Goal: Task Accomplishment & Management: Use online tool/utility

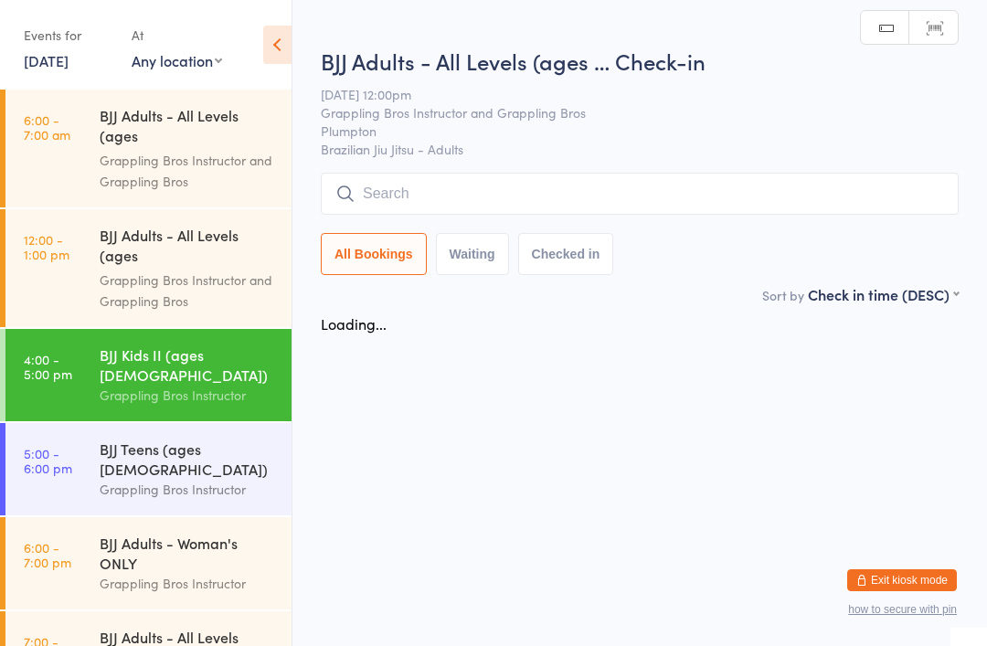
scroll to position [30, 0]
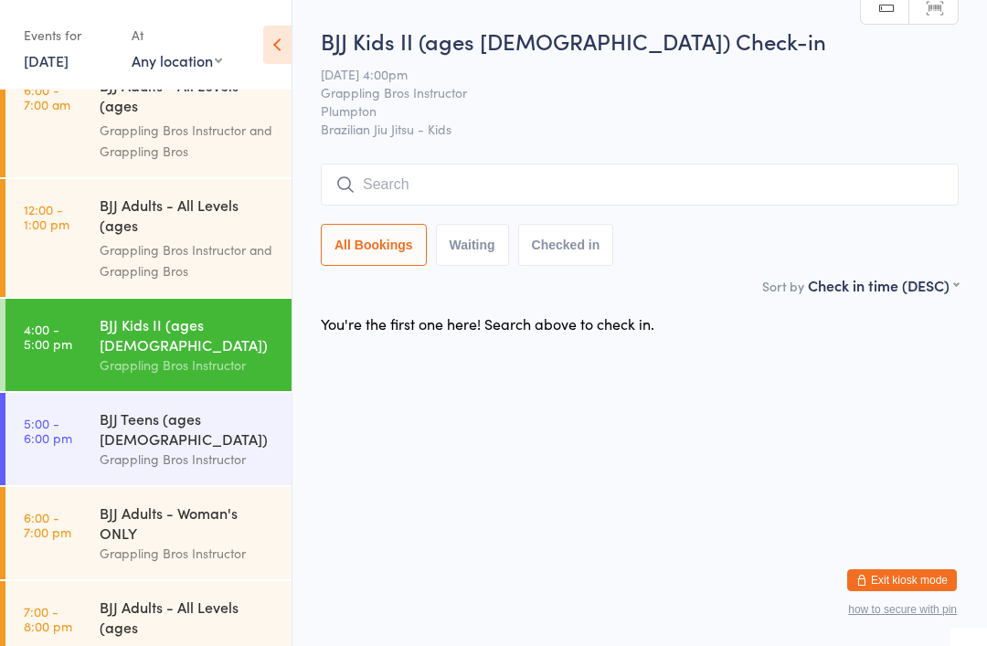
click at [480, 178] on input "search" at bounding box center [640, 185] width 638 height 42
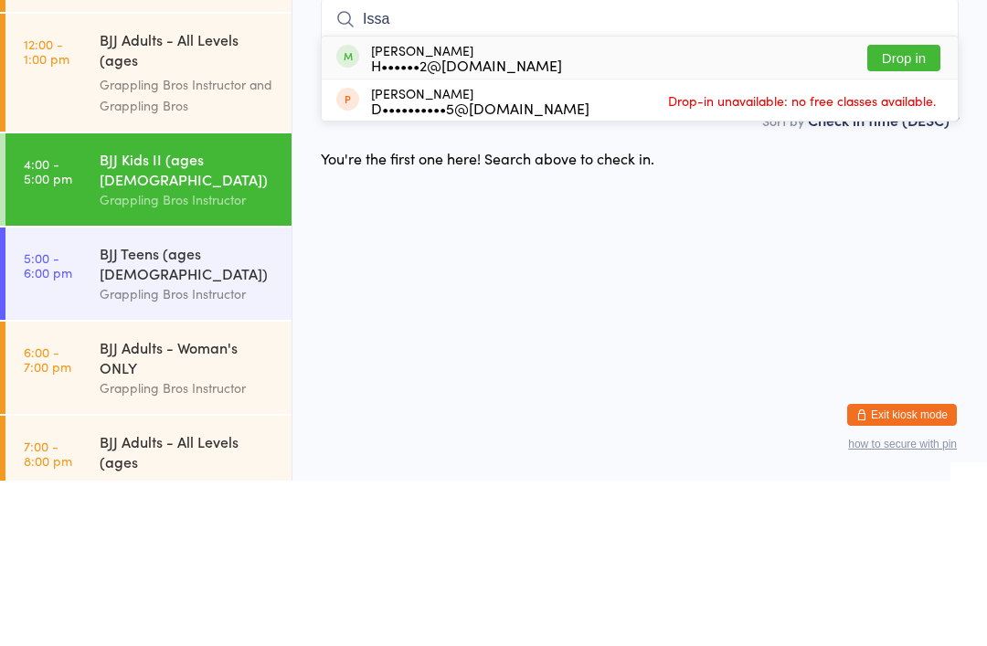
type input "Issa"
click at [508, 202] on div "Issa Khamsi H••••••2@live.com Drop in" at bounding box center [640, 223] width 636 height 42
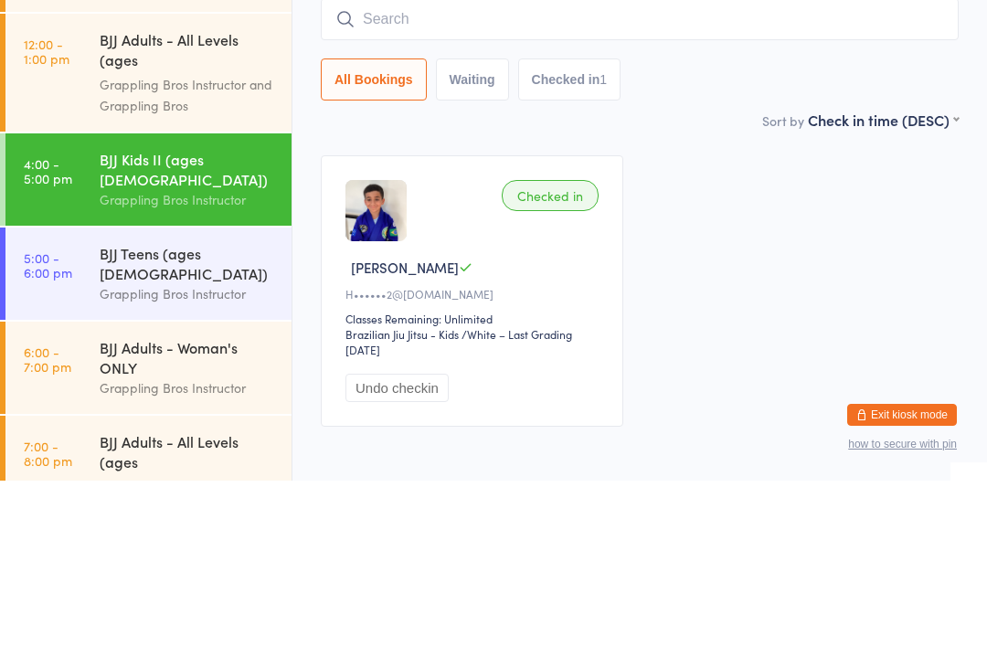
click at [817, 164] on input "search" at bounding box center [640, 185] width 638 height 42
click at [852, 164] on input "search" at bounding box center [640, 185] width 638 height 42
click at [859, 164] on input "search" at bounding box center [640, 185] width 638 height 42
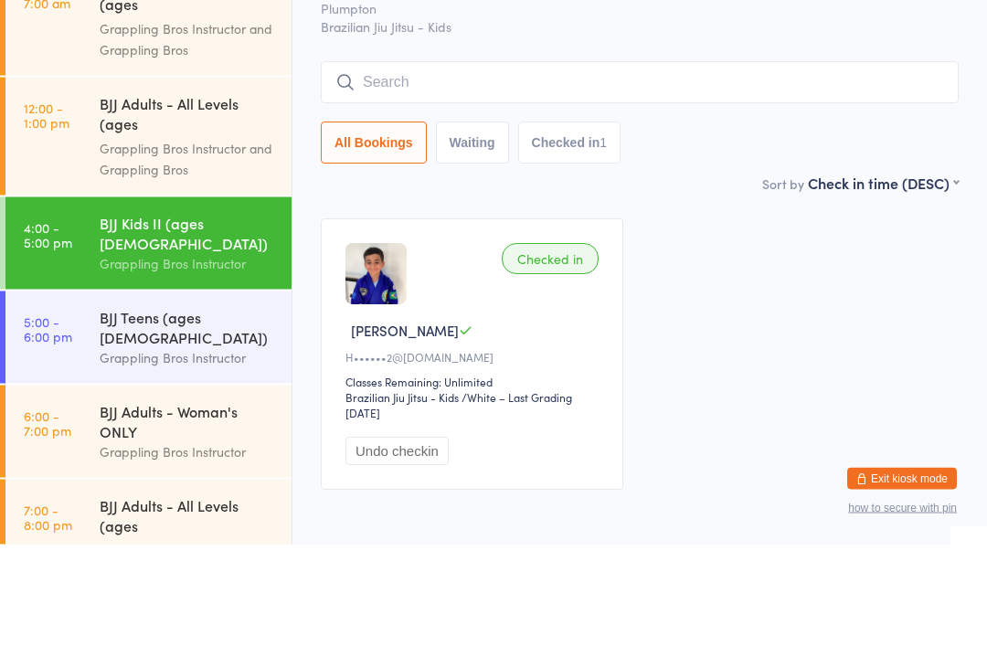
click at [851, 164] on input "search" at bounding box center [640, 185] width 638 height 42
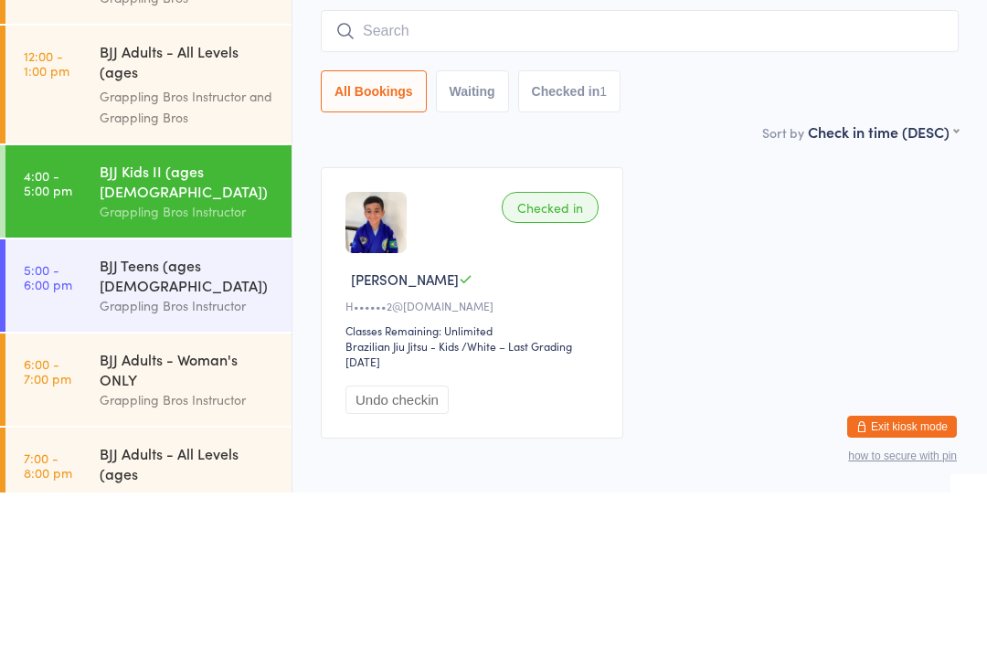
click at [850, 224] on div "All Bookings Waiting Checked in 1" at bounding box center [640, 245] width 638 height 42
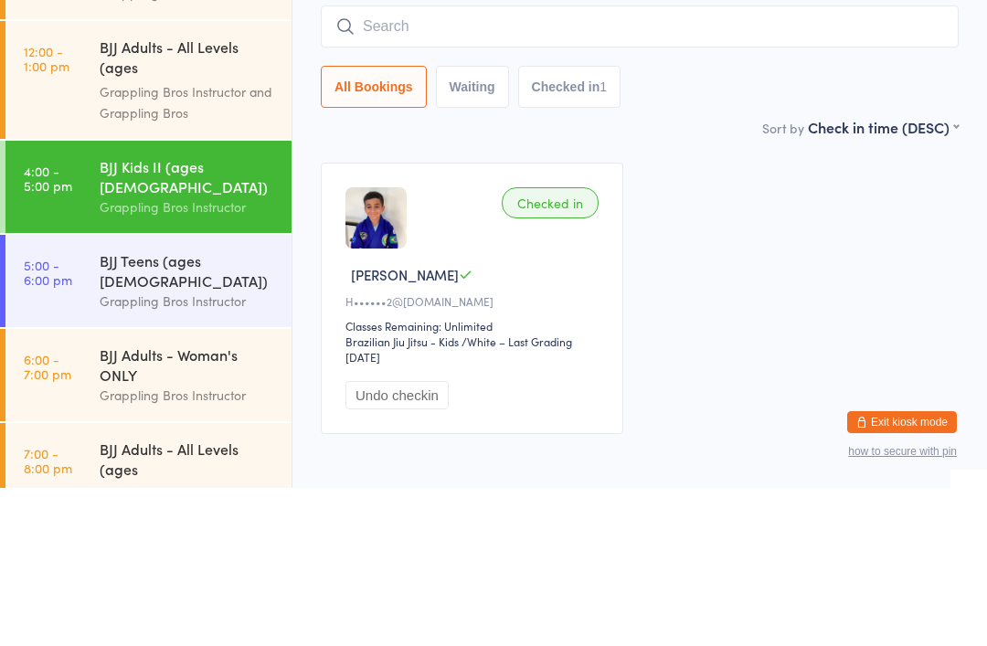
scroll to position [94, 0]
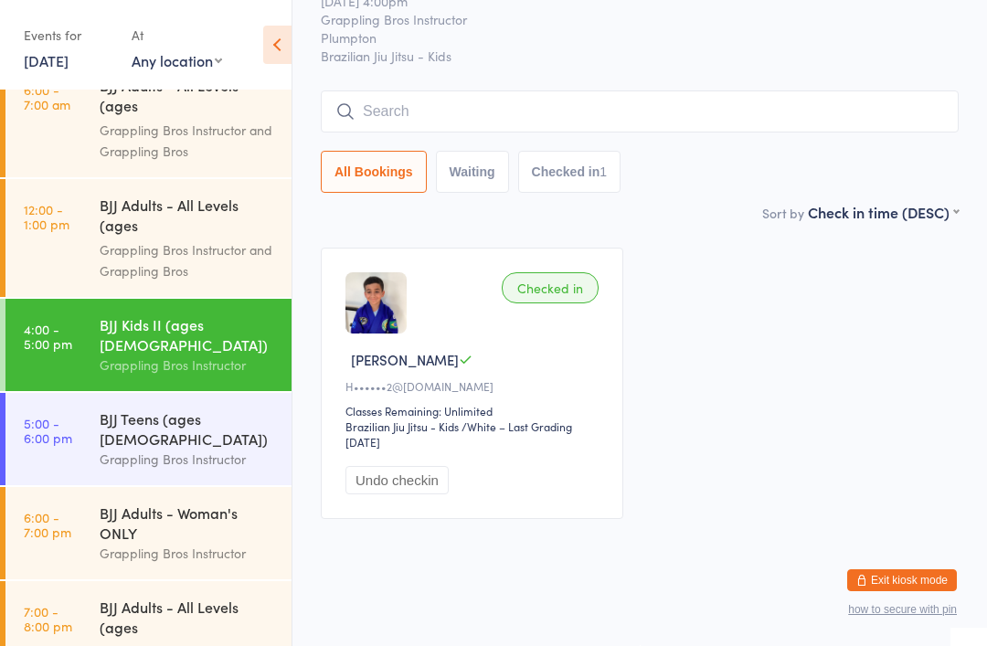
click at [734, 90] on input "search" at bounding box center [640, 111] width 638 height 42
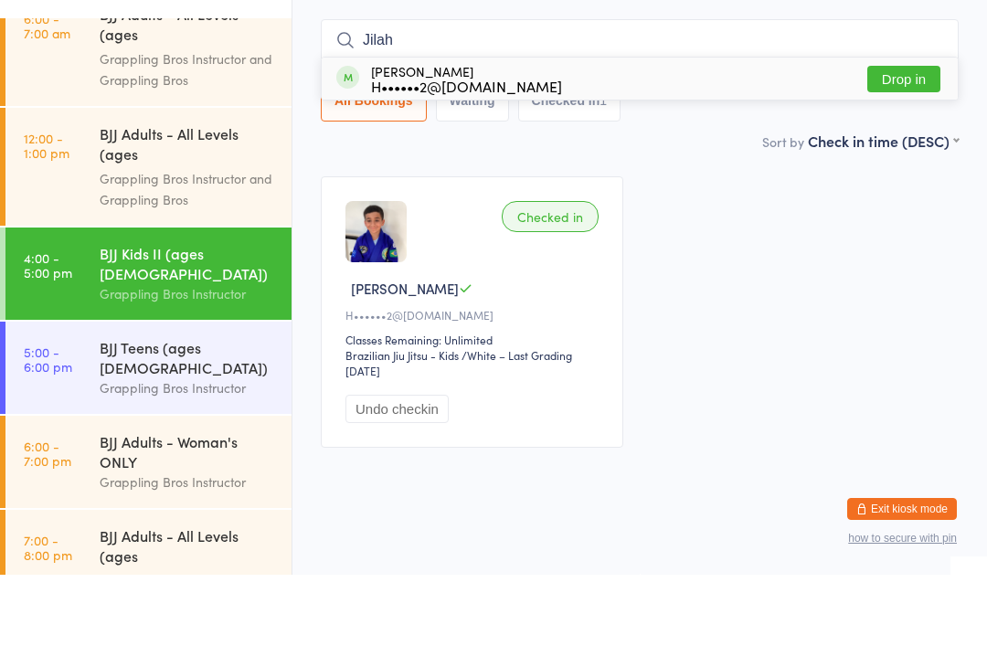
type input "Jilah"
click at [909, 137] on button "Drop in" at bounding box center [903, 150] width 73 height 27
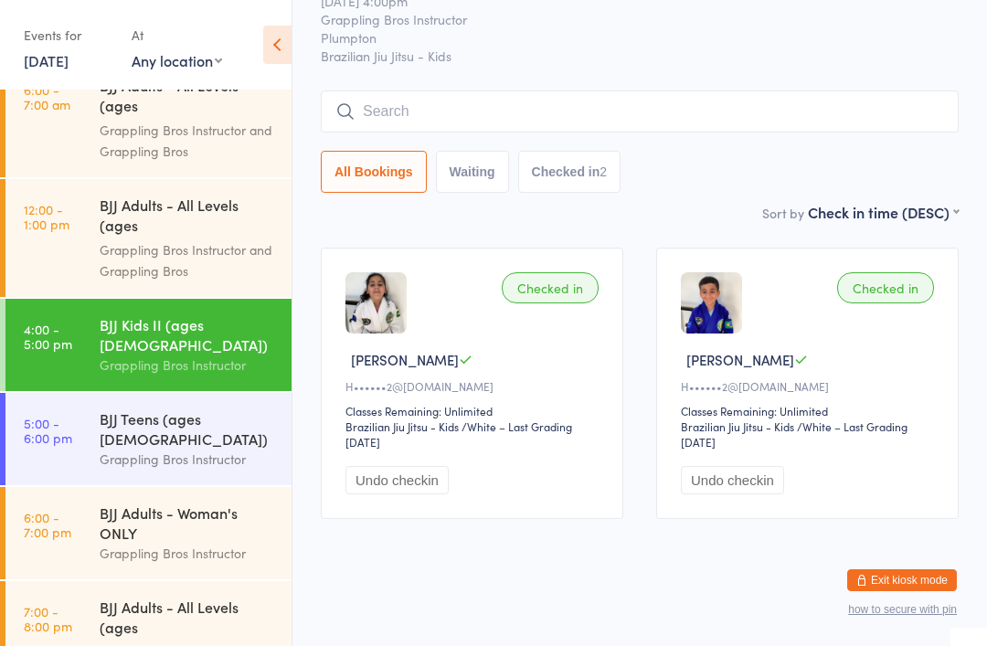
click at [194, 311] on div "BJJ Kids II (ages 10-11) Grappling Bros Instructor" at bounding box center [196, 345] width 192 height 92
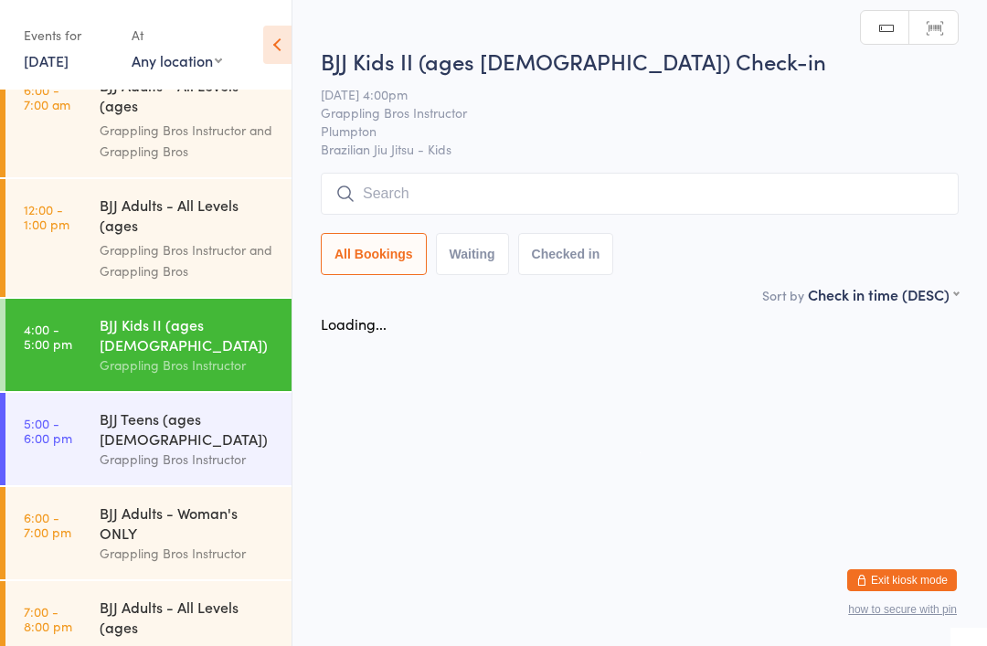
scroll to position [0, 0]
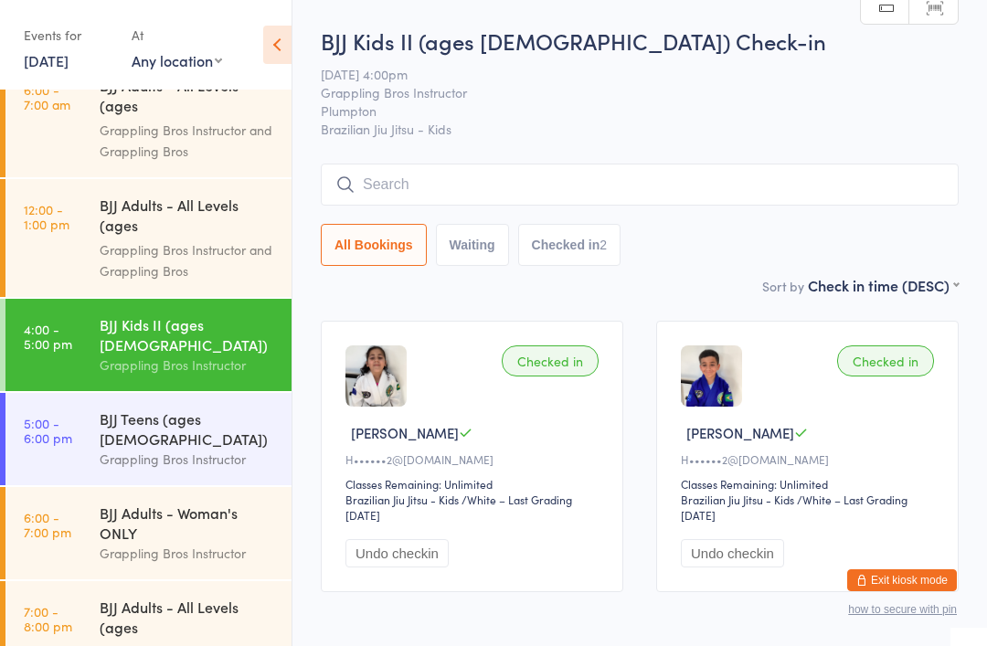
click at [393, 174] on input "search" at bounding box center [640, 185] width 638 height 42
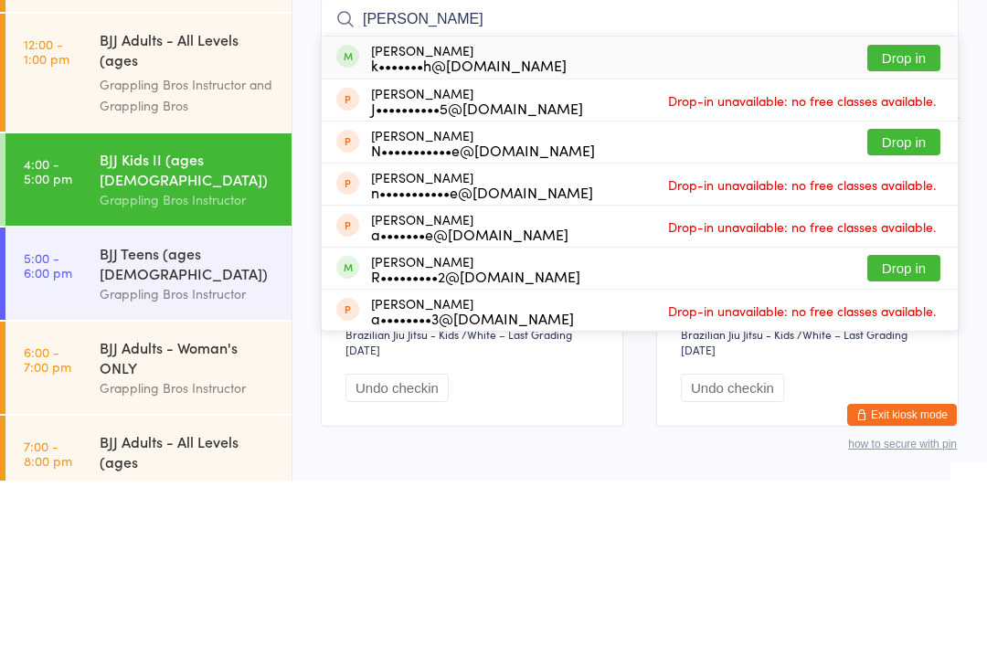
type input "Nate"
click at [396, 223] on div "k•••••••h@[DOMAIN_NAME]" at bounding box center [469, 230] width 196 height 15
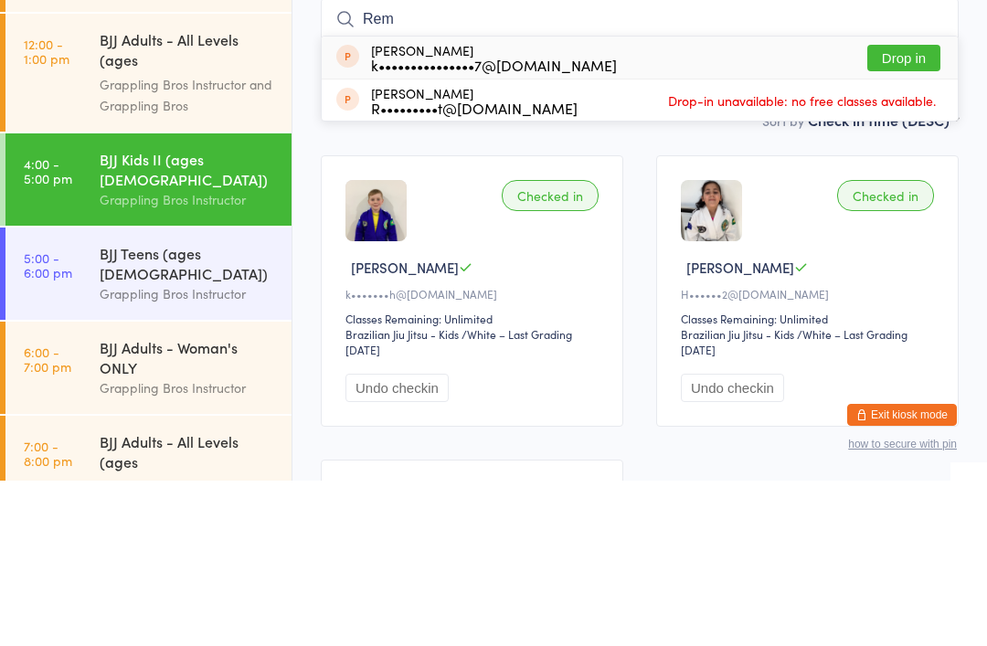
type input "Remi"
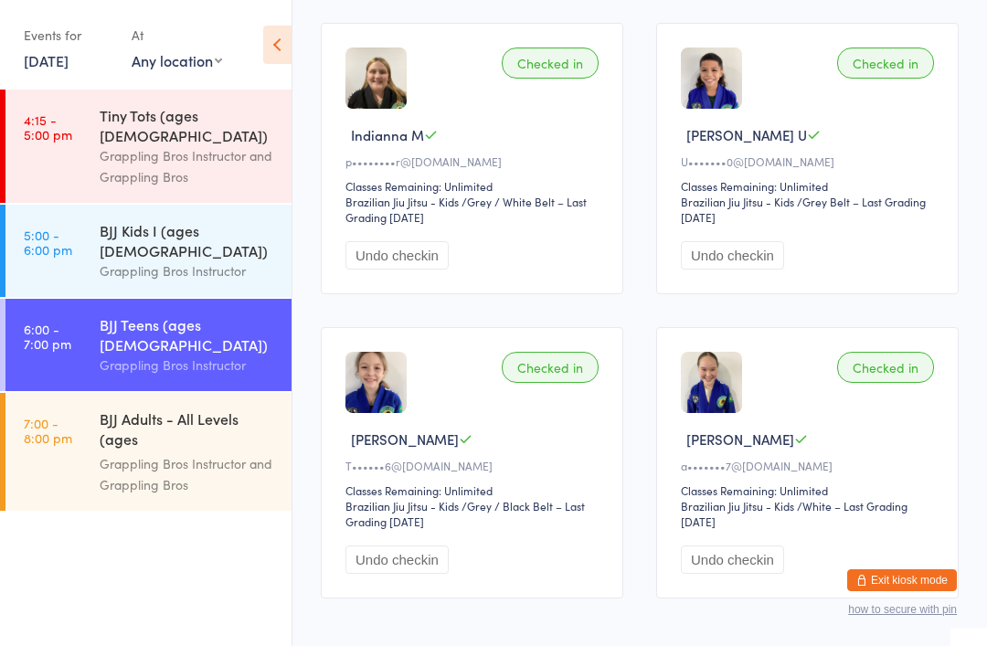
scroll to position [1802, 0]
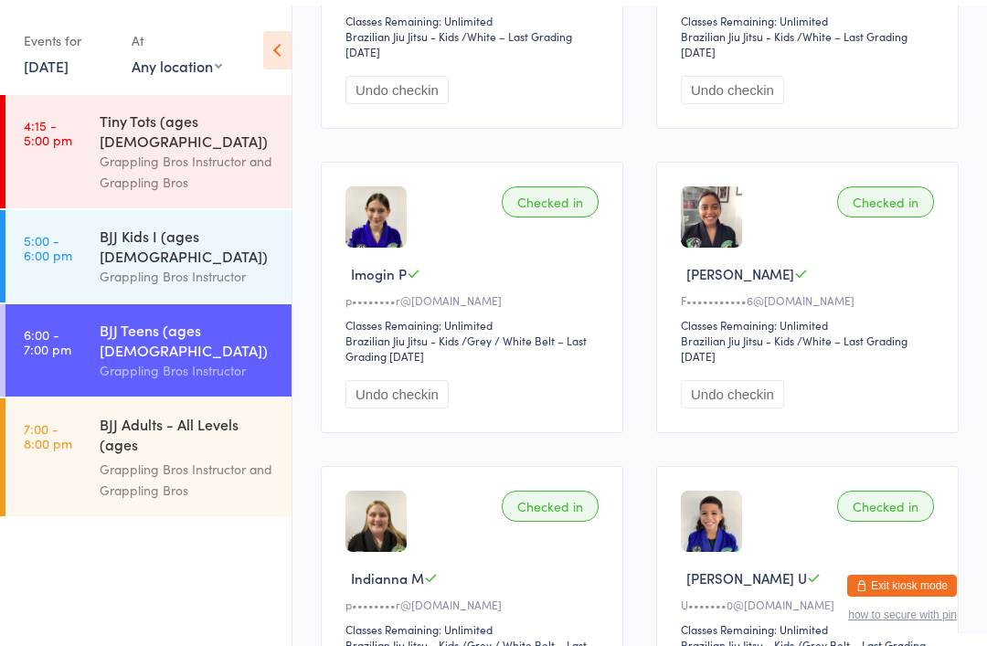
click at [774, 645] on div "Brazilian Jiu Jitsu - Kids Brazilian Jiu Jitsu - Kids / Grey Belt – Last Gradin…" at bounding box center [810, 647] width 259 height 31
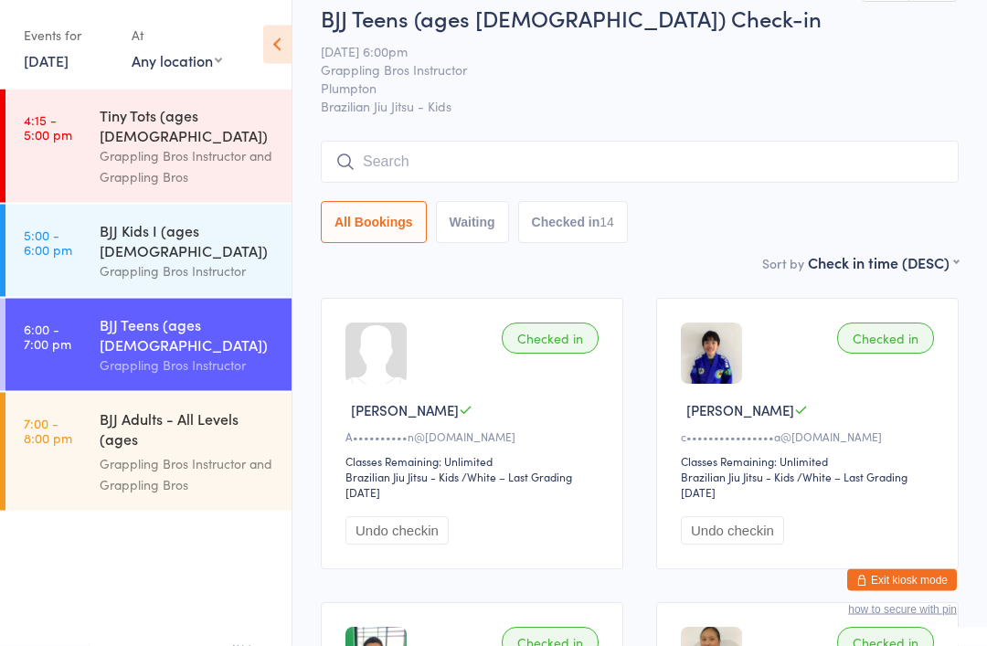
scroll to position [0, 0]
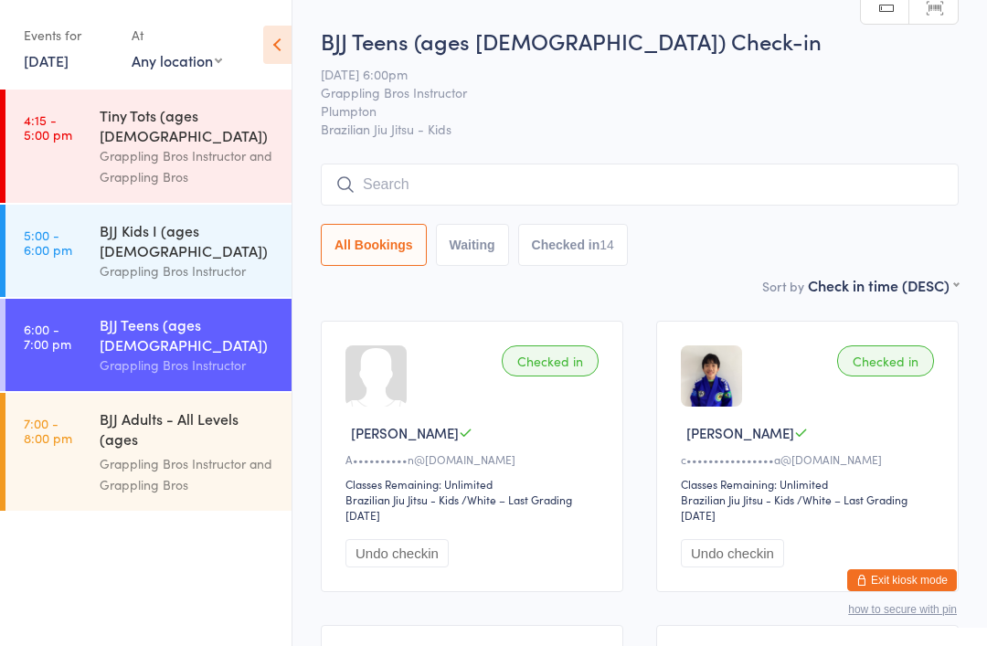
click at [861, 178] on input "search" at bounding box center [640, 185] width 638 height 42
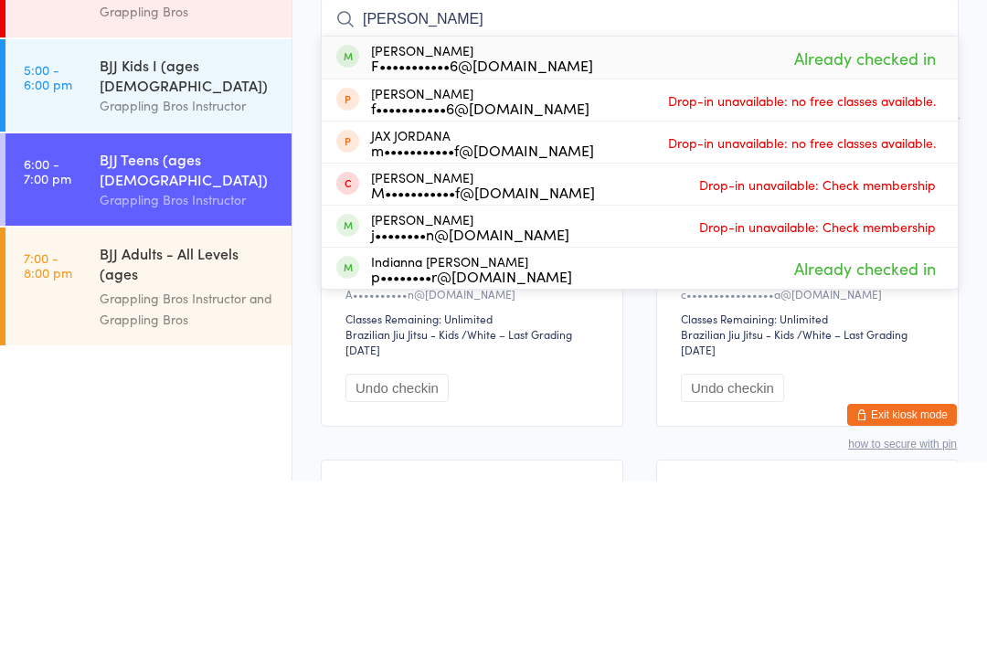
type input "Joanna"
click at [662, 202] on div "Joanna Penese F•••••••••••6@hotmail.com Already checked in" at bounding box center [640, 223] width 636 height 42
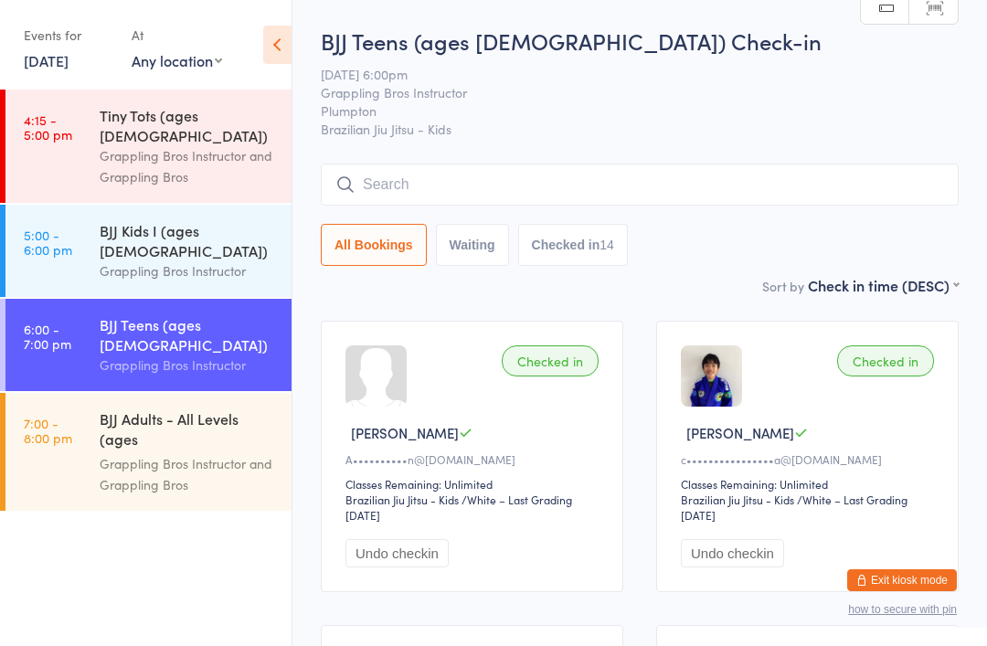
click at [77, 226] on link "5:00 - 6:00 pm BJJ Kids I (ages 7-10) Grappling Bros Instructor" at bounding box center [148, 251] width 286 height 92
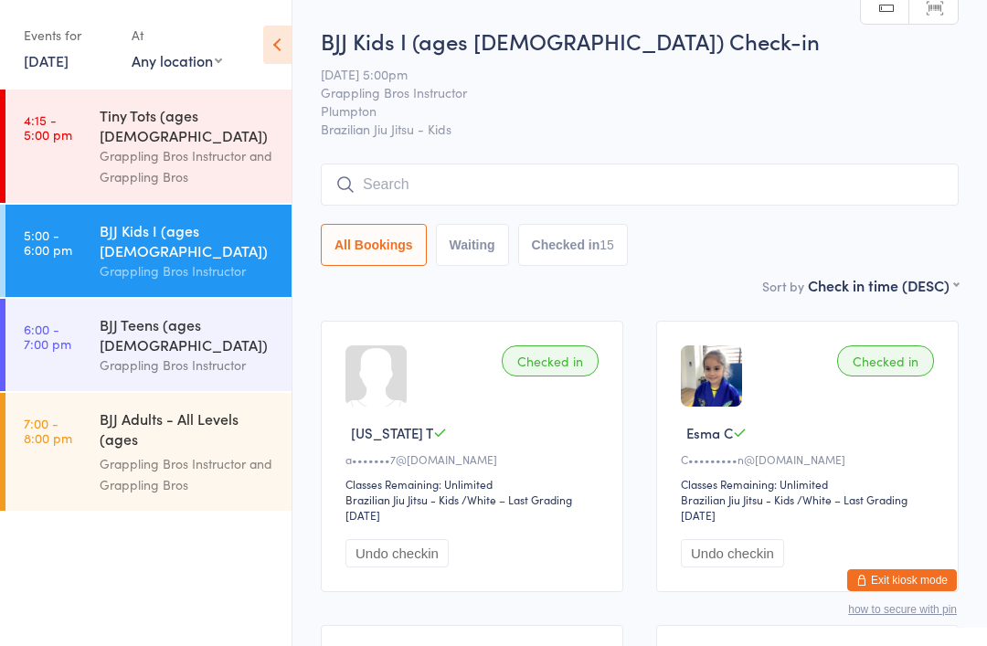
click at [376, 175] on input "search" at bounding box center [640, 185] width 638 height 42
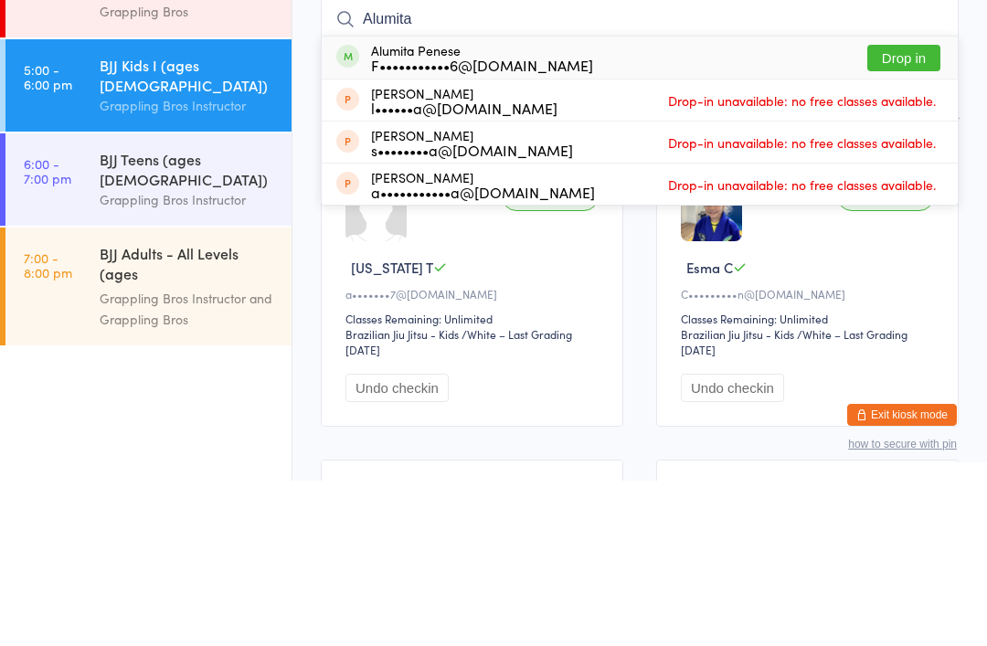
type input "Alumita"
click at [893, 210] on button "Drop in" at bounding box center [903, 223] width 73 height 27
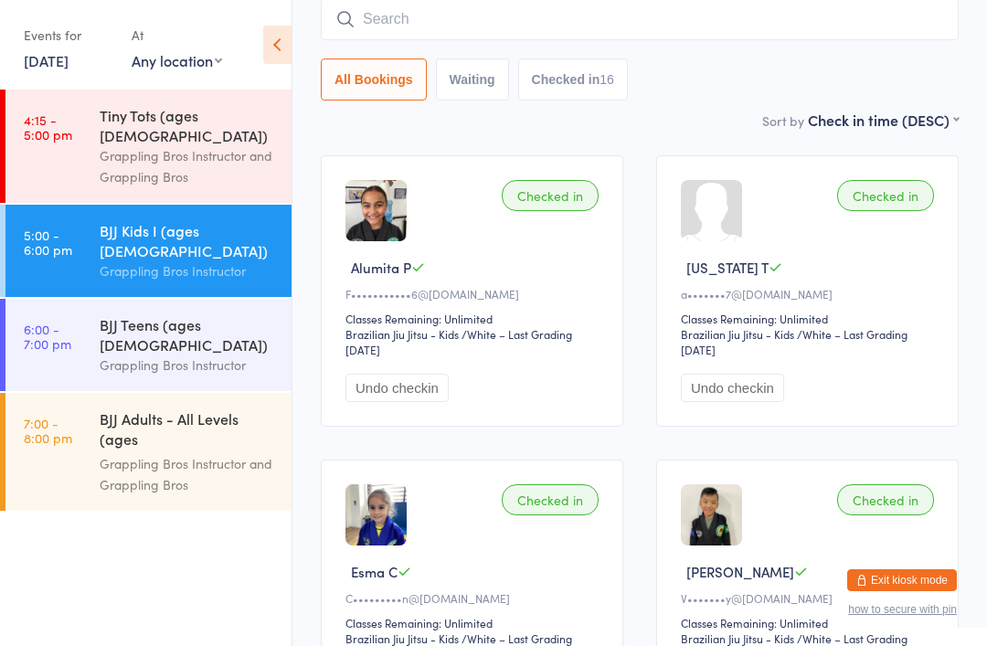
click at [422, 19] on input "search" at bounding box center [640, 19] width 638 height 42
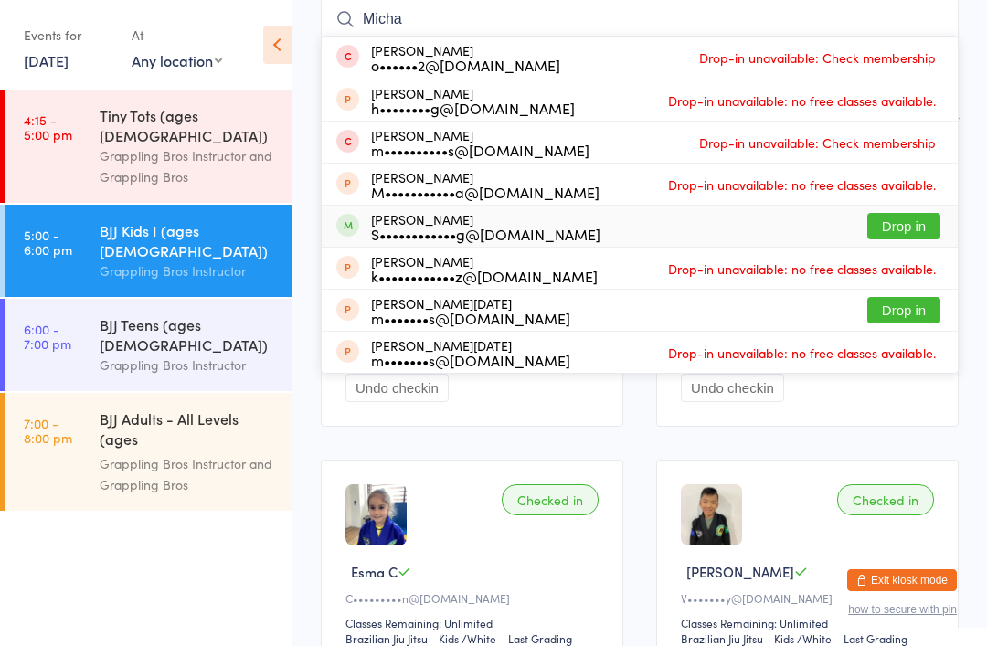
type input "Micha"
click at [498, 237] on div "S••••••••••••g@[DOMAIN_NAME]" at bounding box center [485, 234] width 229 height 15
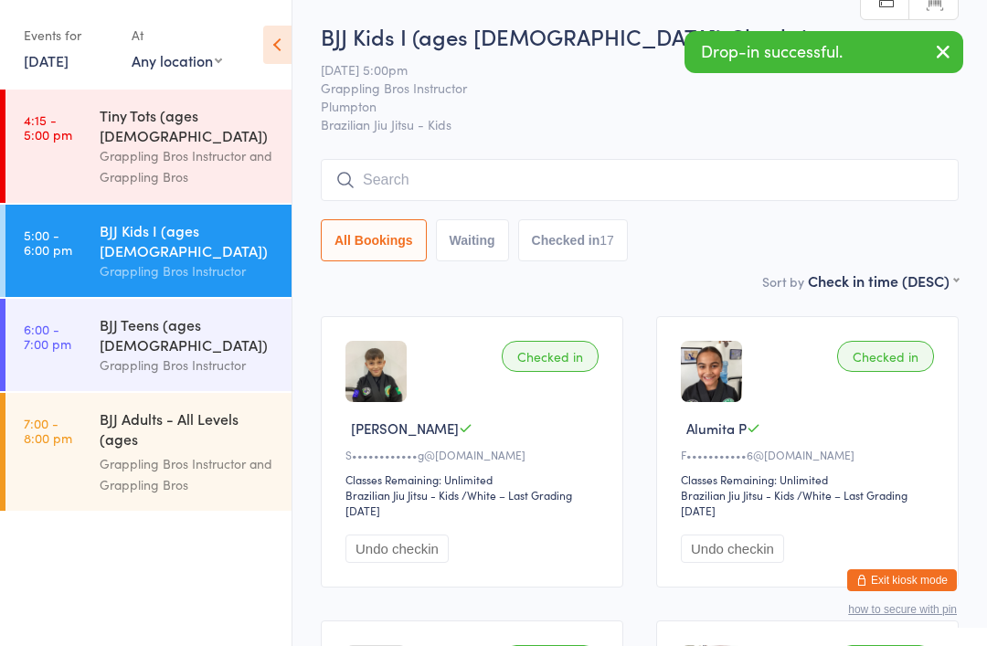
scroll to position [0, 0]
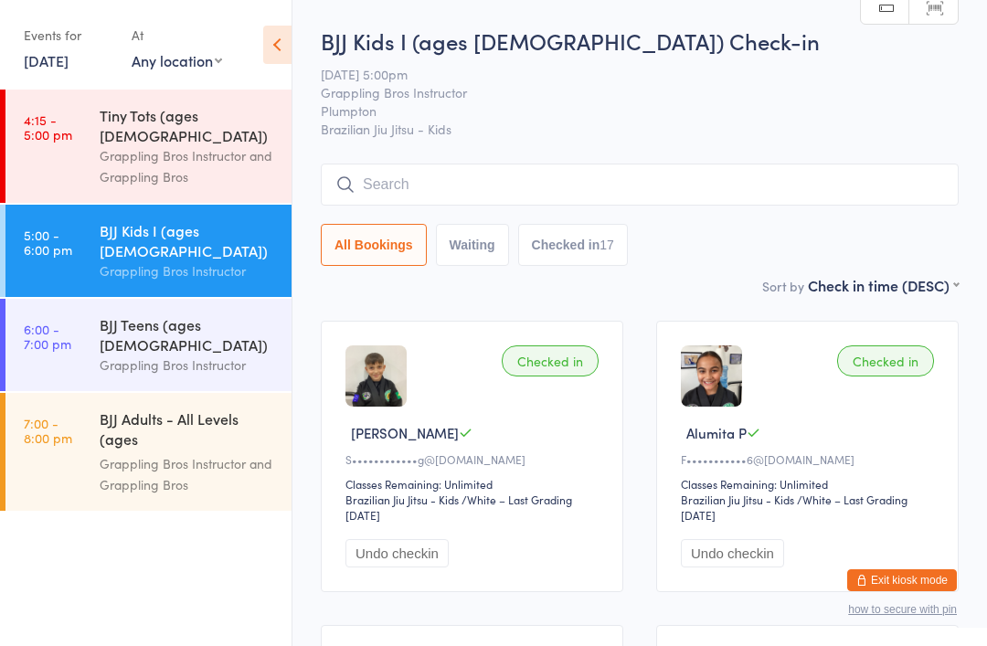
click at [69, 59] on link "15 Sep, 2025" at bounding box center [46, 60] width 45 height 20
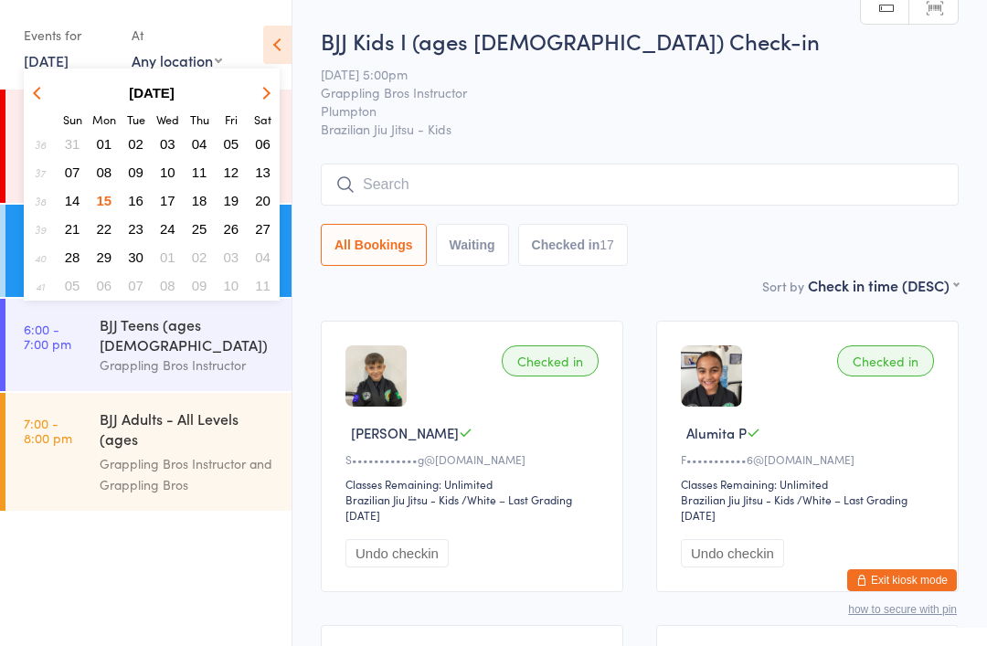
click at [142, 204] on span "16" at bounding box center [136, 201] width 16 height 16
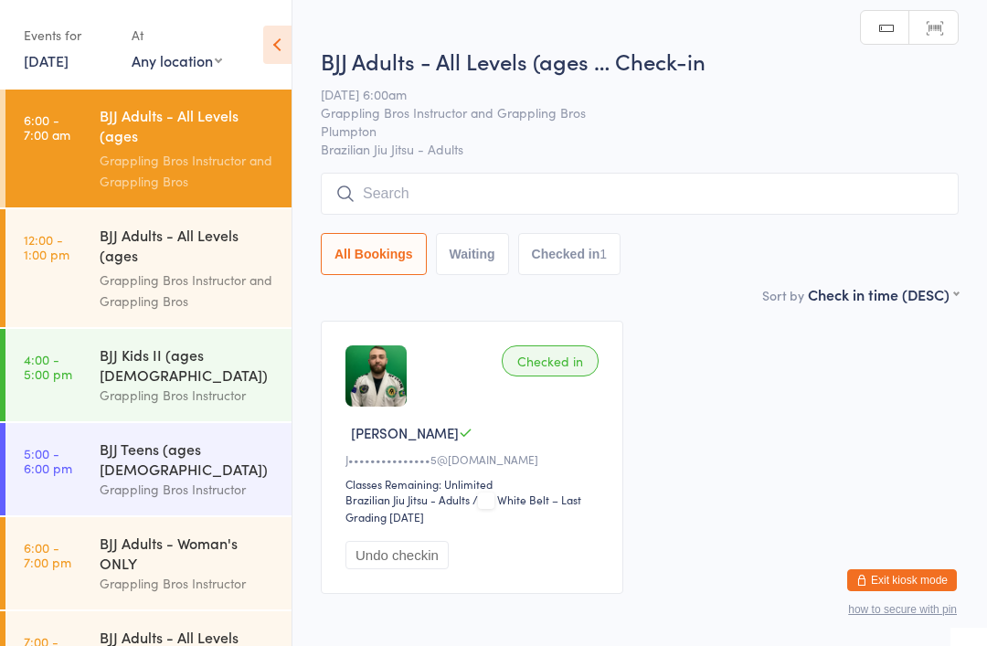
click at [168, 359] on div "BJJ Kids II (ages [DEMOGRAPHIC_DATA])" at bounding box center [188, 365] width 176 height 40
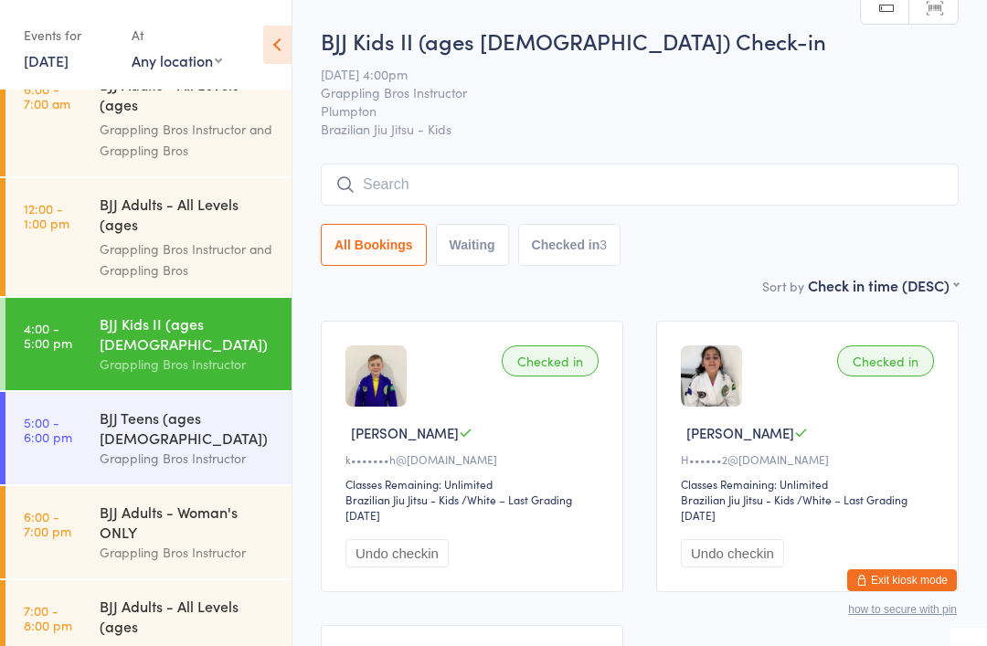
scroll to position [30, 0]
click at [229, 449] on div "Grappling Bros Instructor" at bounding box center [188, 459] width 176 height 21
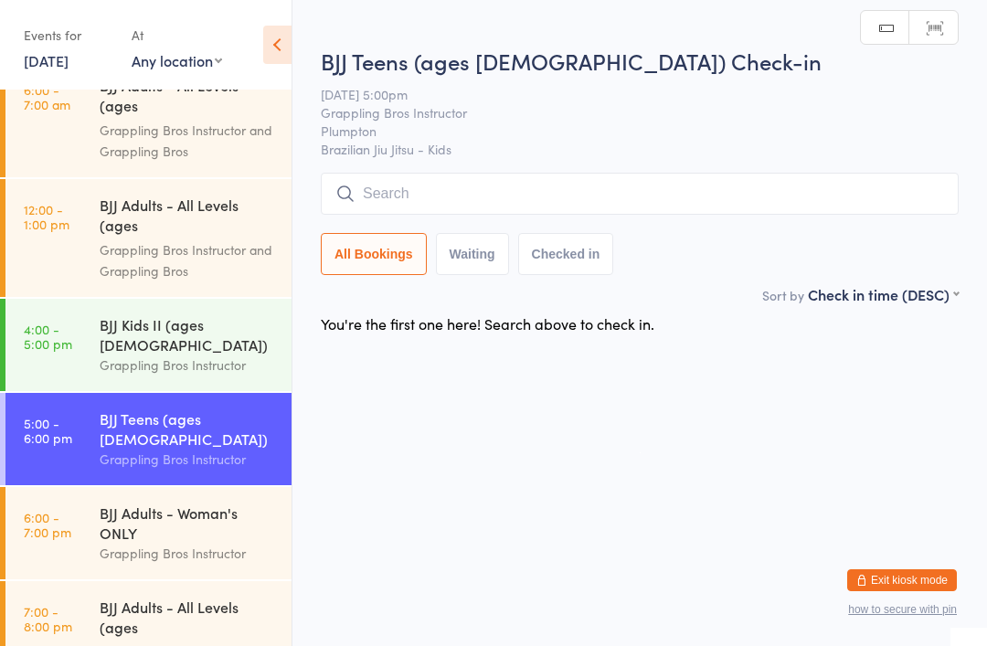
click at [855, 186] on input "search" at bounding box center [640, 194] width 638 height 42
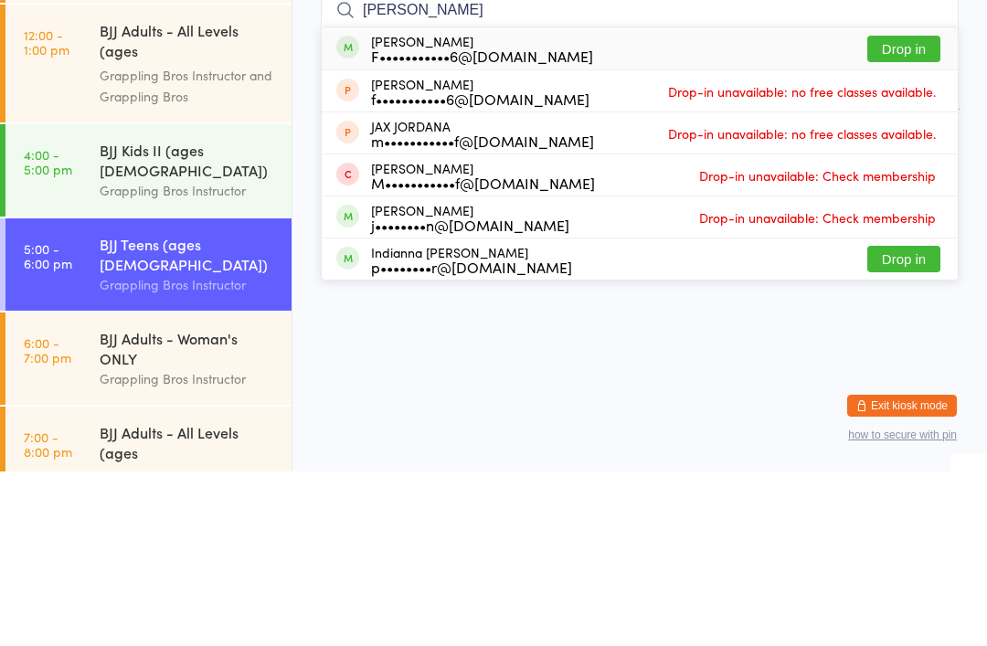
type input "Joanna"
click at [528, 208] on div "Joanna Penese F•••••••••••6@hotmail.com" at bounding box center [482, 222] width 222 height 29
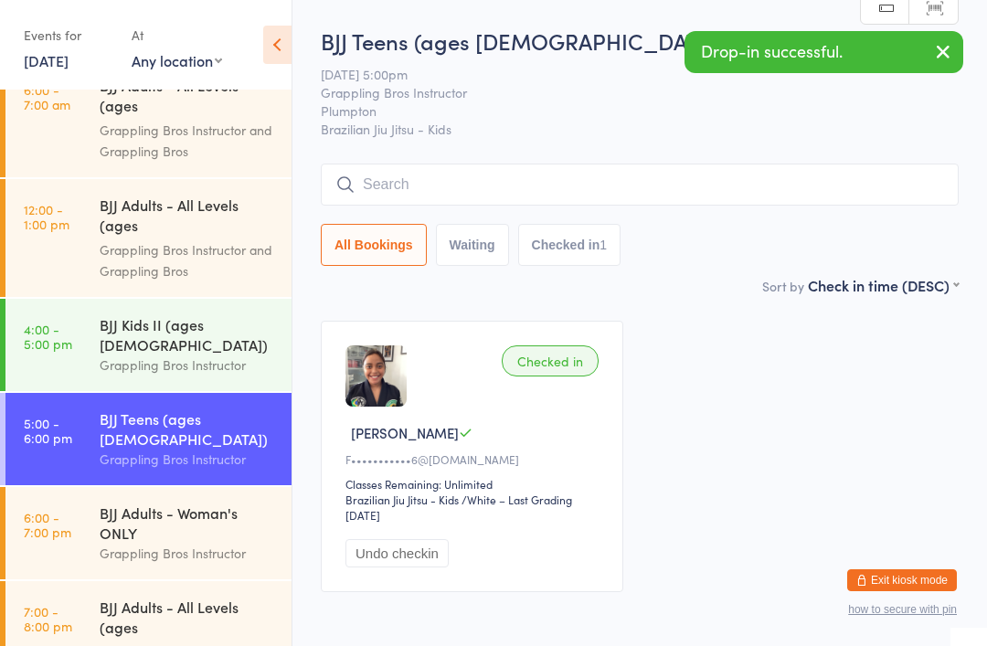
click at [175, 355] on div "Grappling Bros Instructor" at bounding box center [188, 365] width 176 height 21
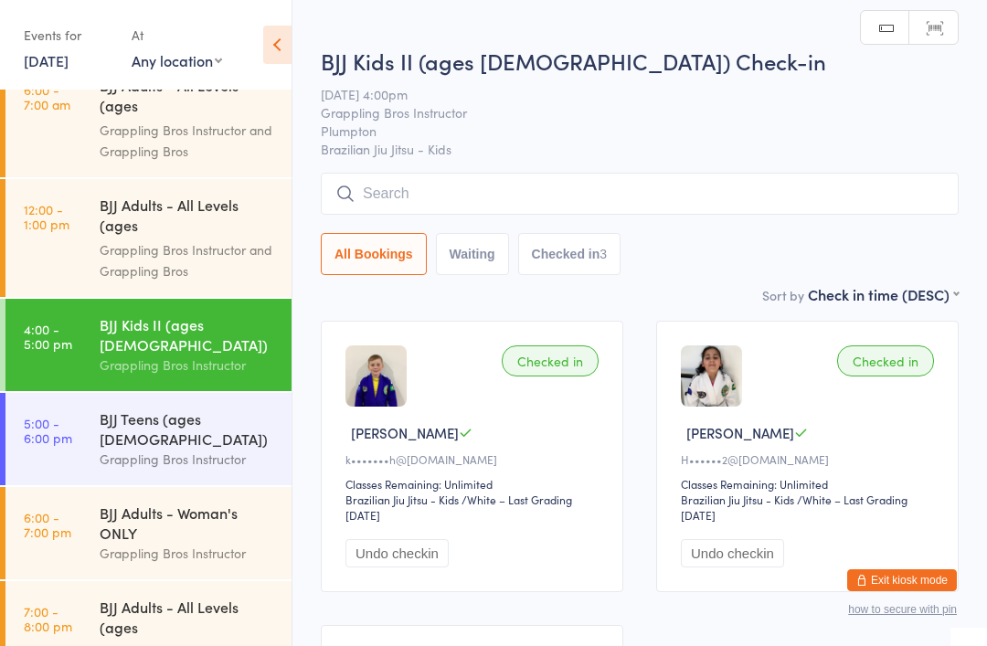
click at [794, 190] on input "search" at bounding box center [640, 194] width 638 height 42
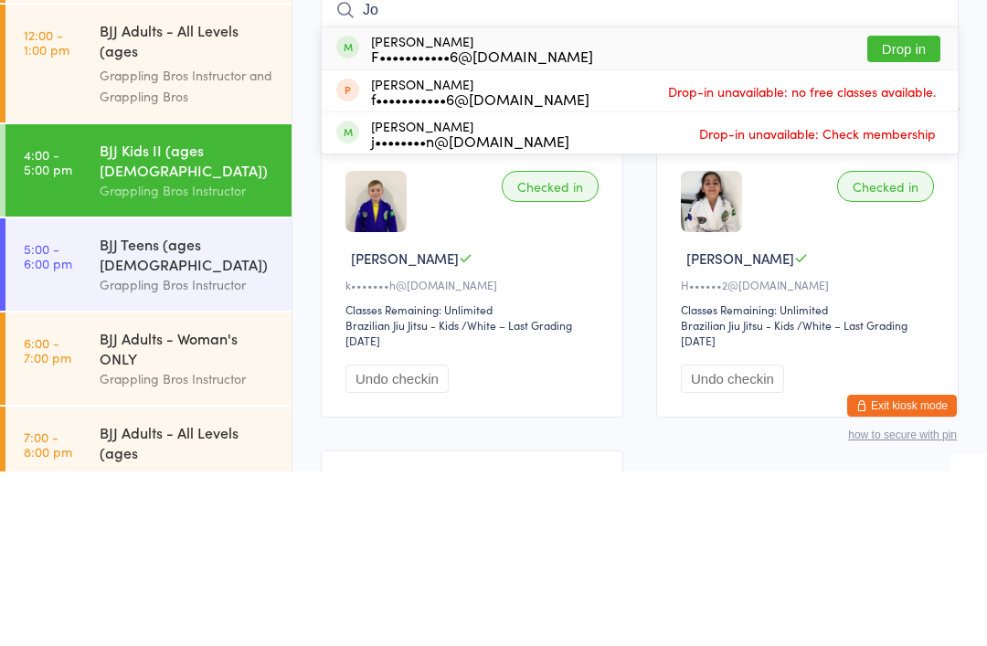
type input "J"
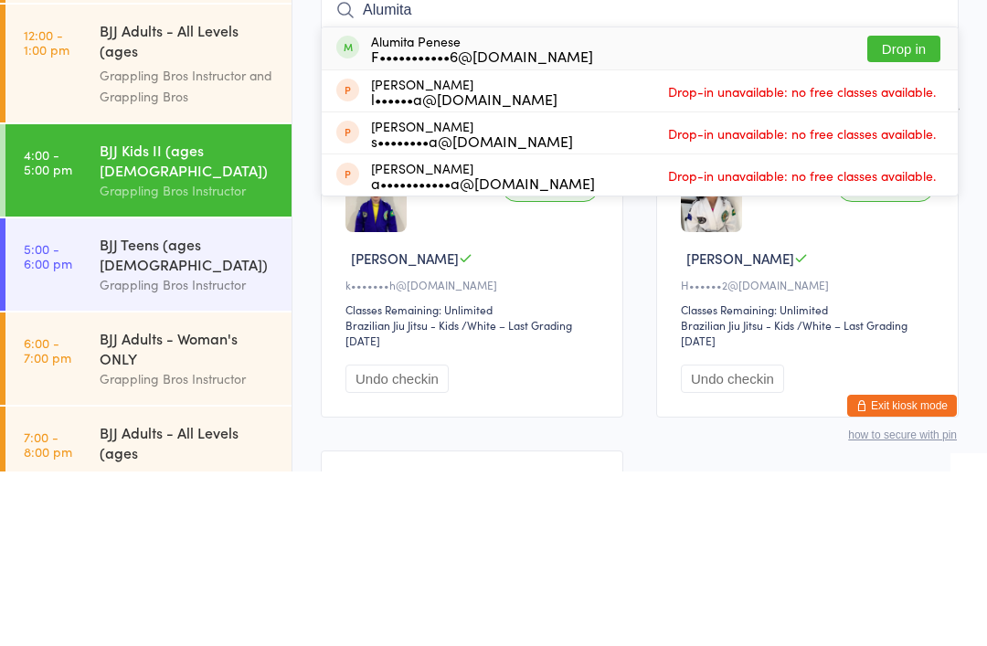
type input "Alumita"
click at [780, 202] on div "Alumita Penese F•••••••••••6@hotmail.com Drop in" at bounding box center [640, 223] width 636 height 42
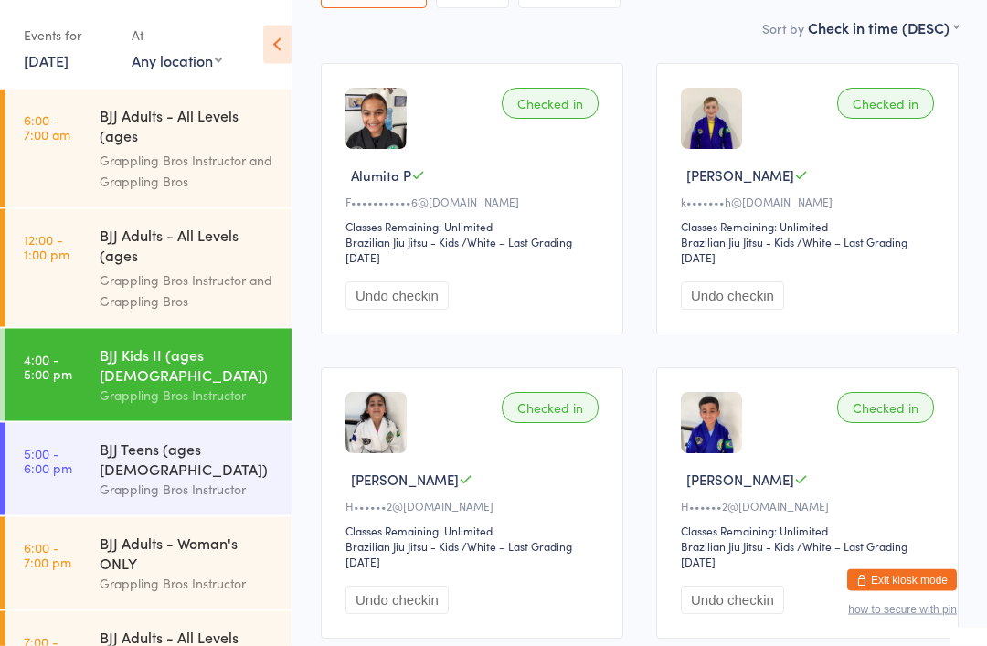
scroll to position [344, 0]
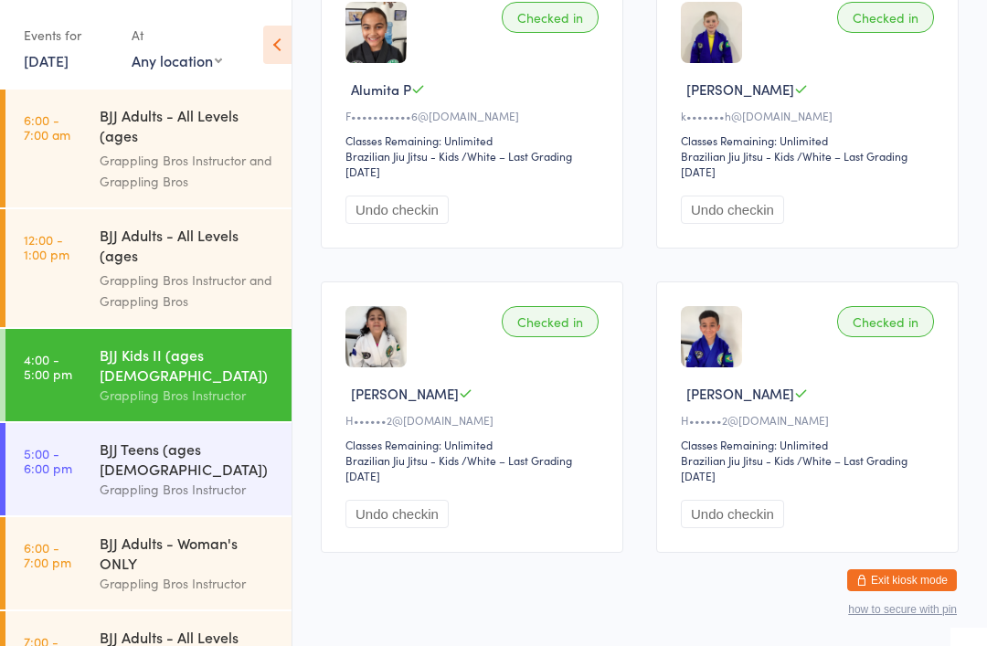
click at [249, 439] on div "BJJ Teens (ages [DEMOGRAPHIC_DATA])" at bounding box center [188, 459] width 176 height 40
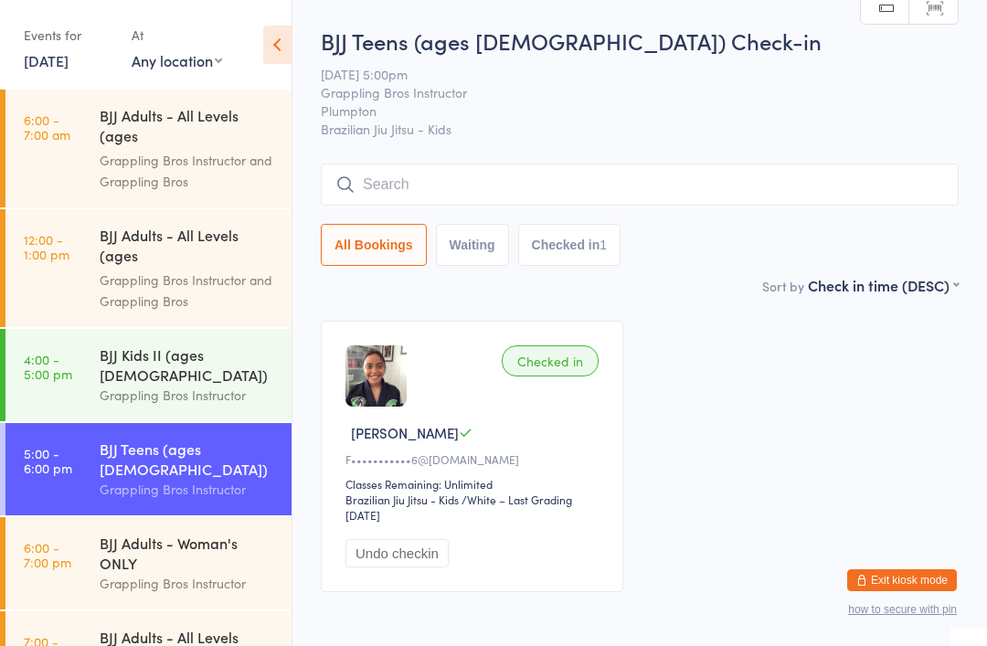
click at [234, 362] on div "BJJ Kids II (ages [DEMOGRAPHIC_DATA])" at bounding box center [188, 365] width 176 height 40
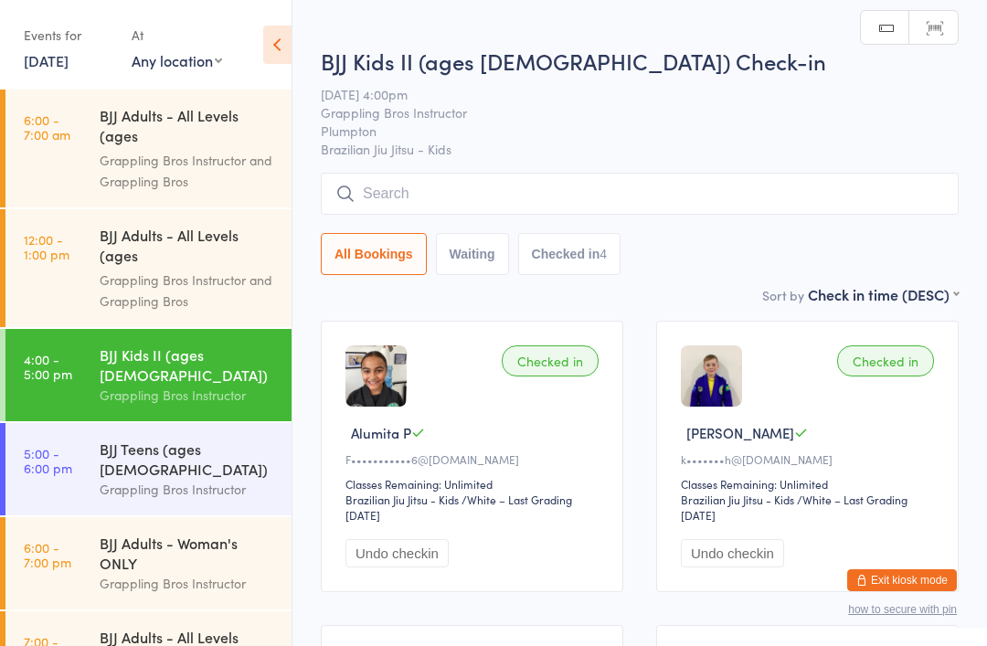
click at [256, 533] on div "BJJ Adults - Woman's ONLY" at bounding box center [188, 553] width 176 height 40
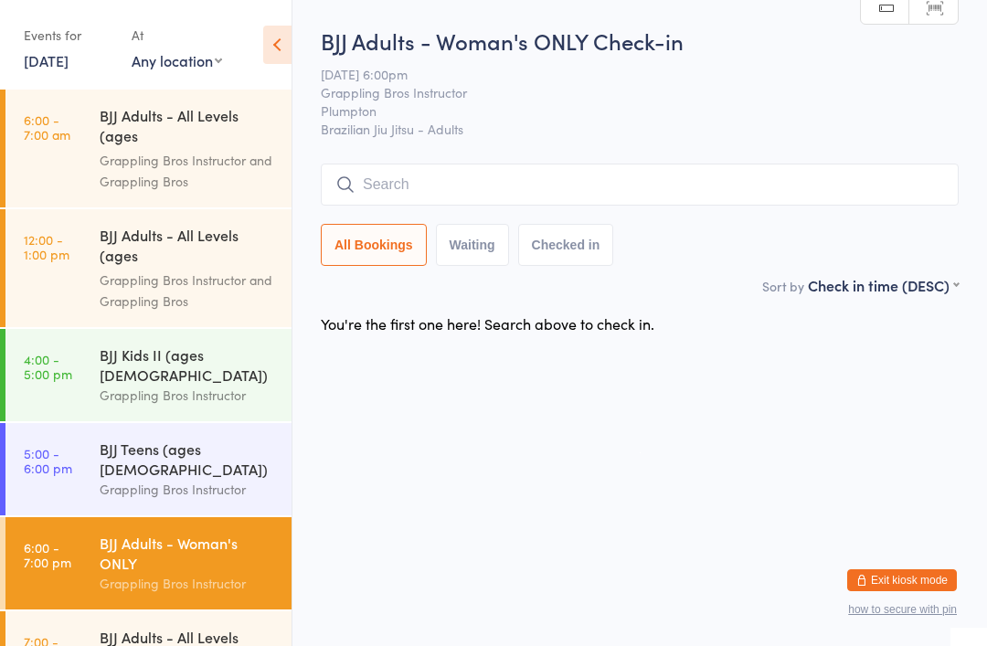
click at [208, 479] on div "Grappling Bros Instructor" at bounding box center [188, 489] width 176 height 21
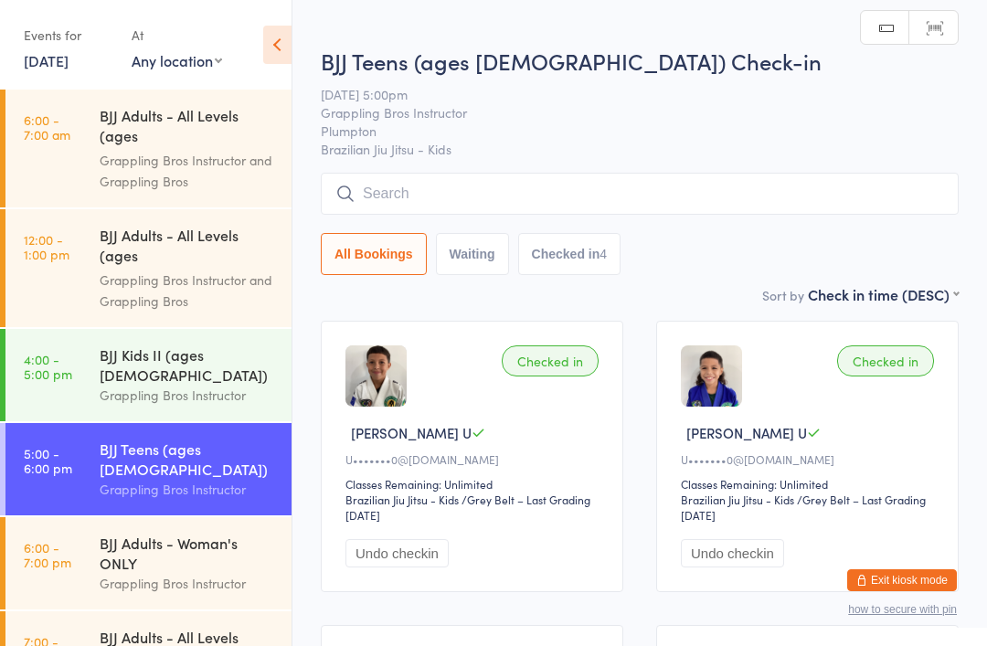
click at [734, 204] on input "search" at bounding box center [640, 194] width 638 height 42
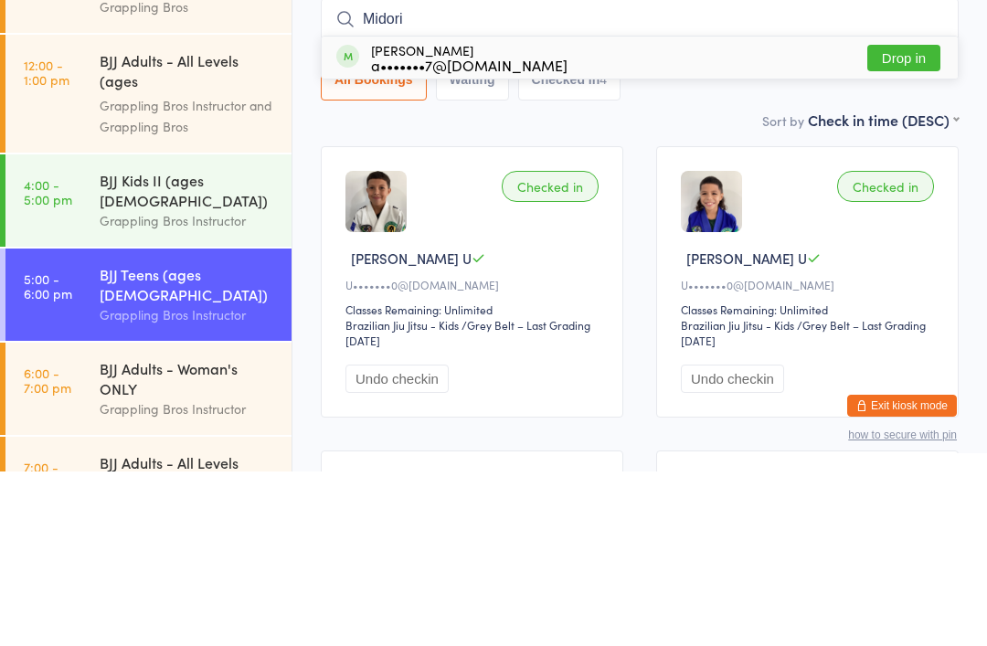
type input "Midori"
click at [581, 211] on div "Midori Tennant a•••••••7@yahoo.com.au Drop in" at bounding box center [640, 232] width 636 height 42
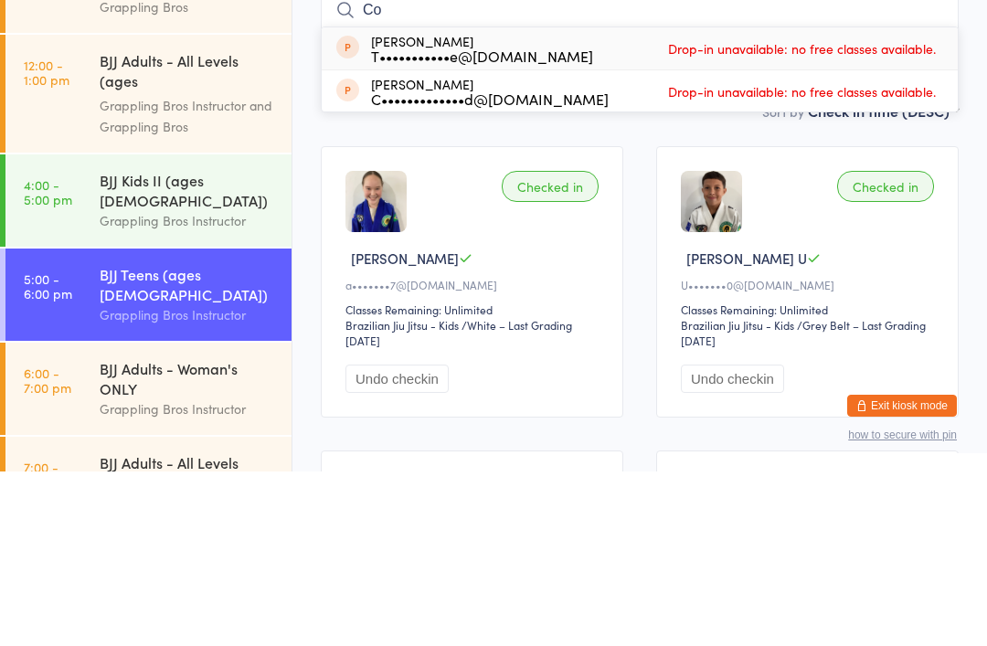
type input "C"
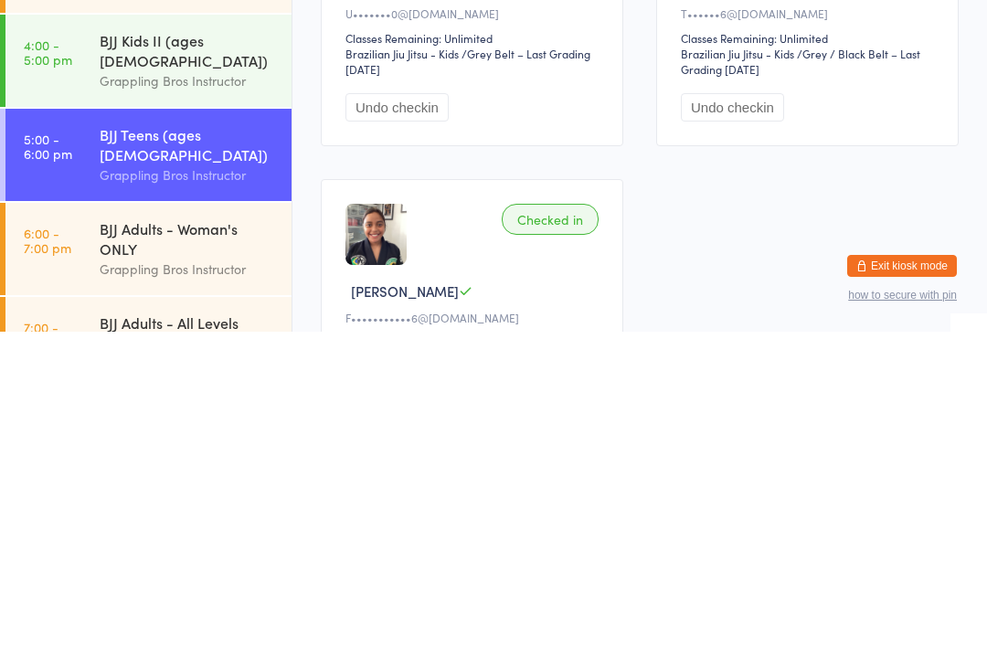
click at [813, 238] on div "Checked in Midori T a•••••••7@yahoo.com.au Classes Remaining: Unlimited Brazili…" at bounding box center [639, 324] width 671 height 913
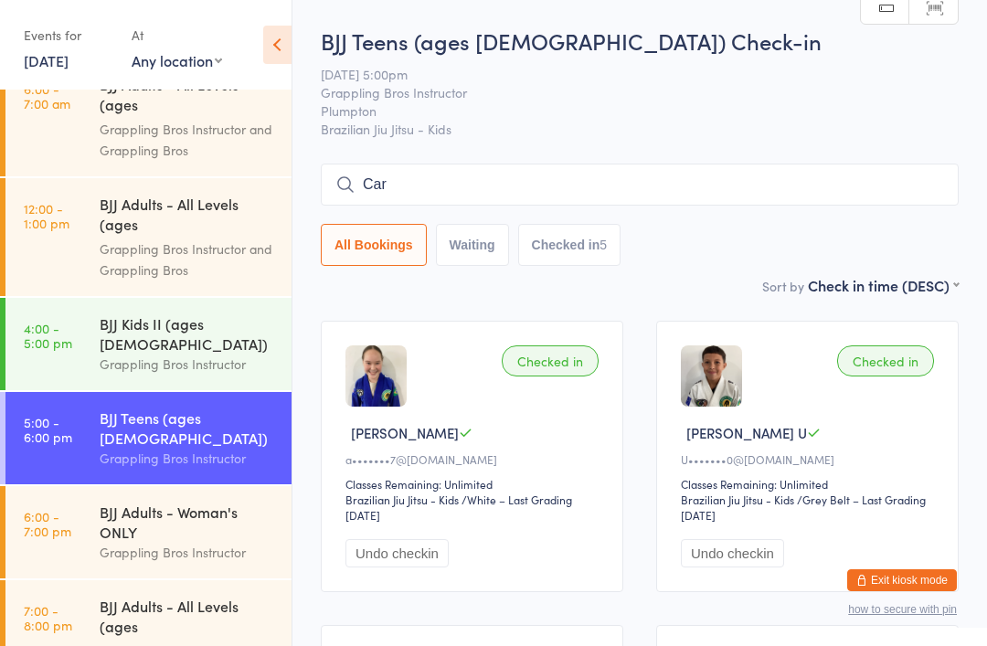
scroll to position [30, 0]
click at [432, 175] on input "Car" at bounding box center [640, 185] width 638 height 42
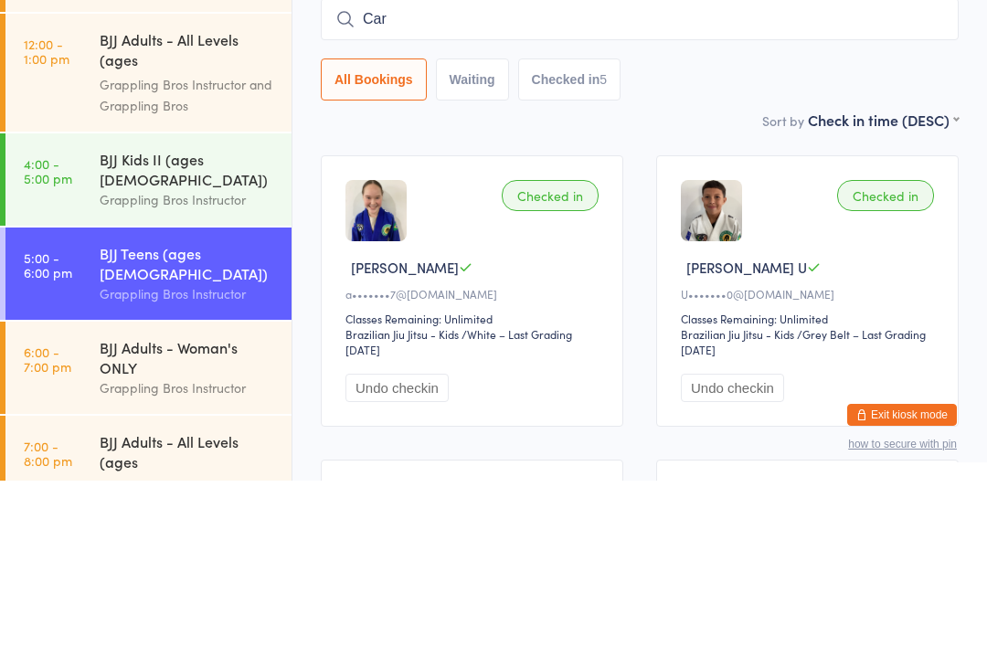
click at [472, 164] on input "Car" at bounding box center [640, 185] width 638 height 42
type input "C"
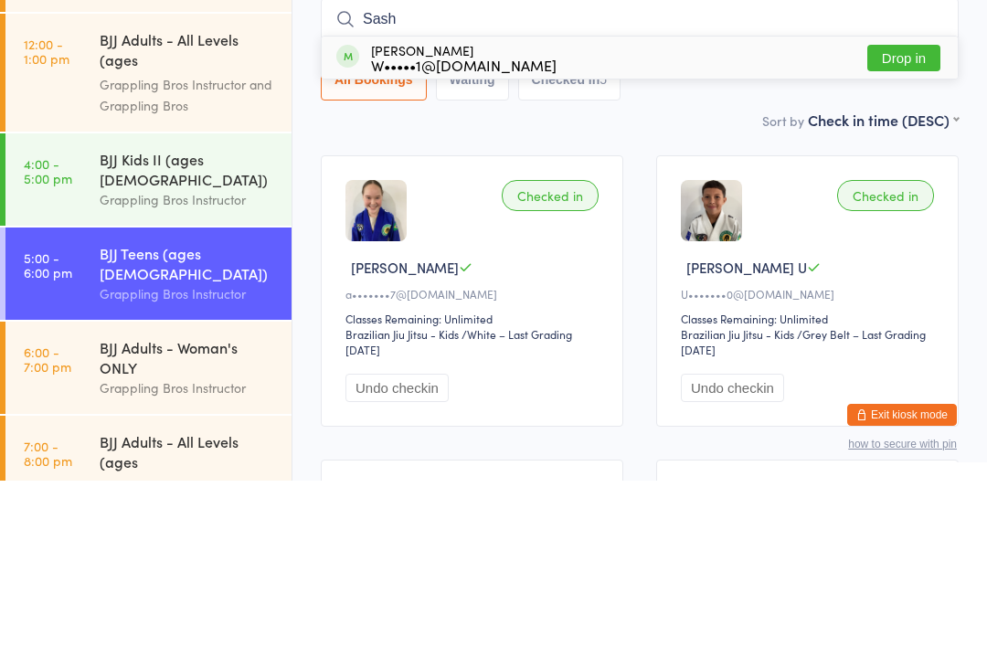
type input "Sash"
click at [906, 210] on button "Drop in" at bounding box center [903, 223] width 73 height 27
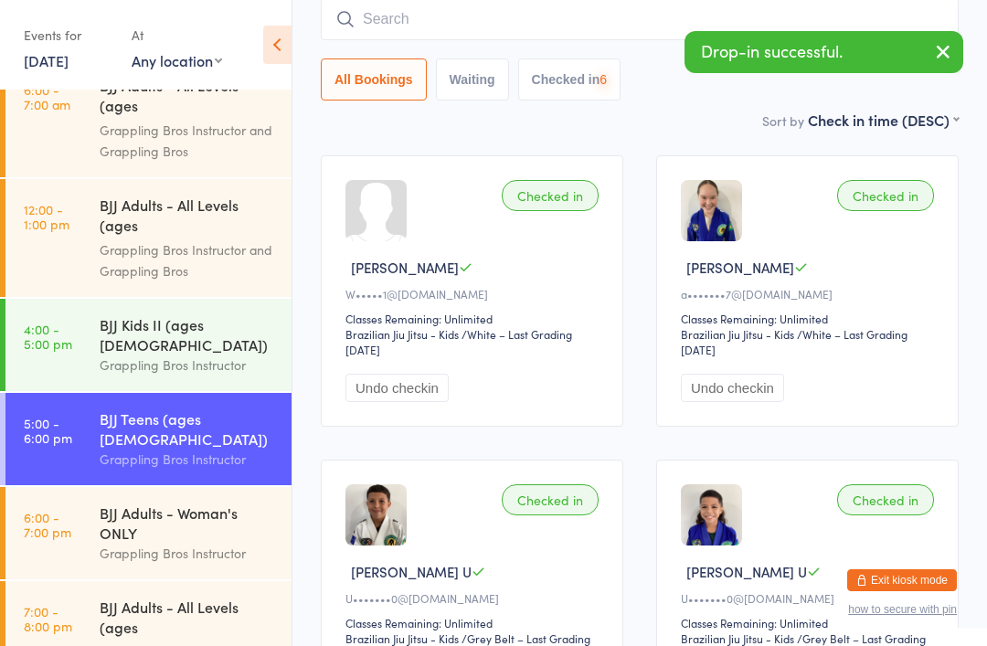
click at [434, 27] on input "search" at bounding box center [640, 19] width 638 height 42
type input "D"
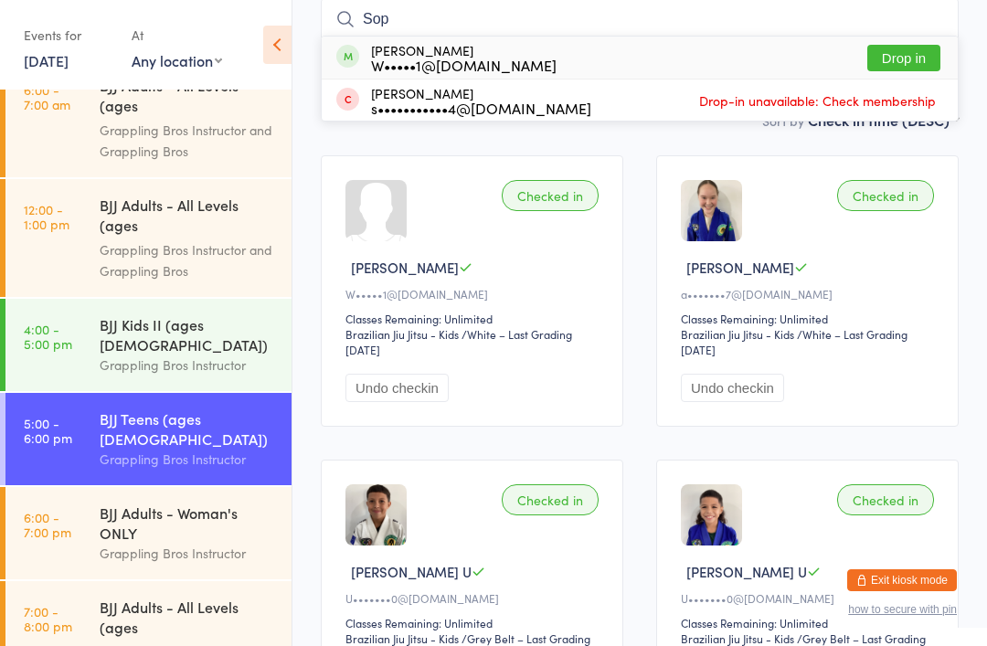
type input "Sop"
click at [906, 47] on button "Drop in" at bounding box center [903, 58] width 73 height 27
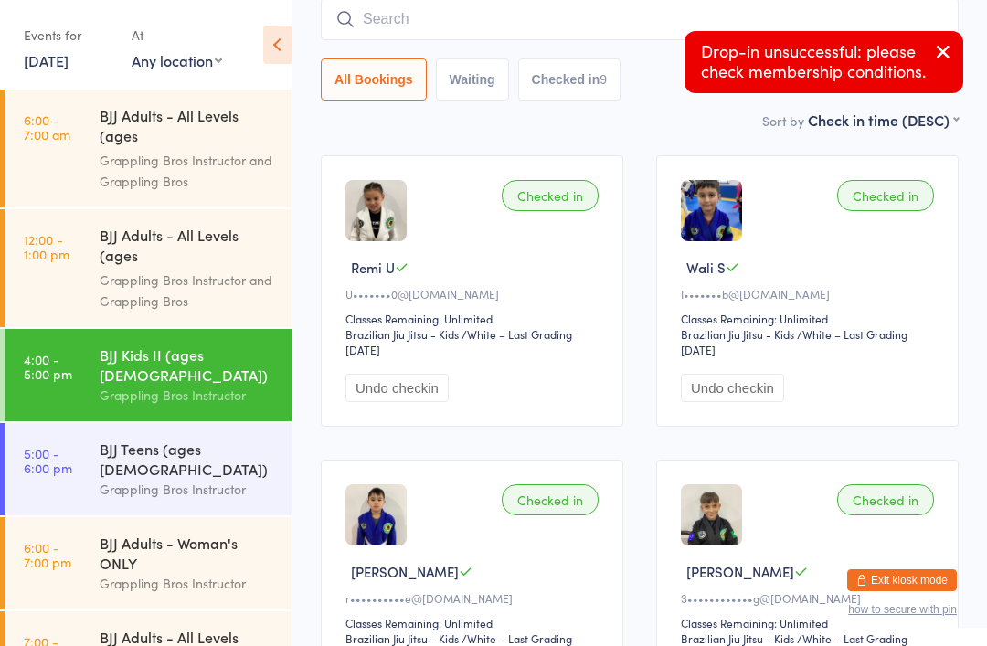
click at [116, 466] on div "BJJ Teens (ages [DEMOGRAPHIC_DATA]) Grappling Bros Instructor" at bounding box center [196, 469] width 192 height 92
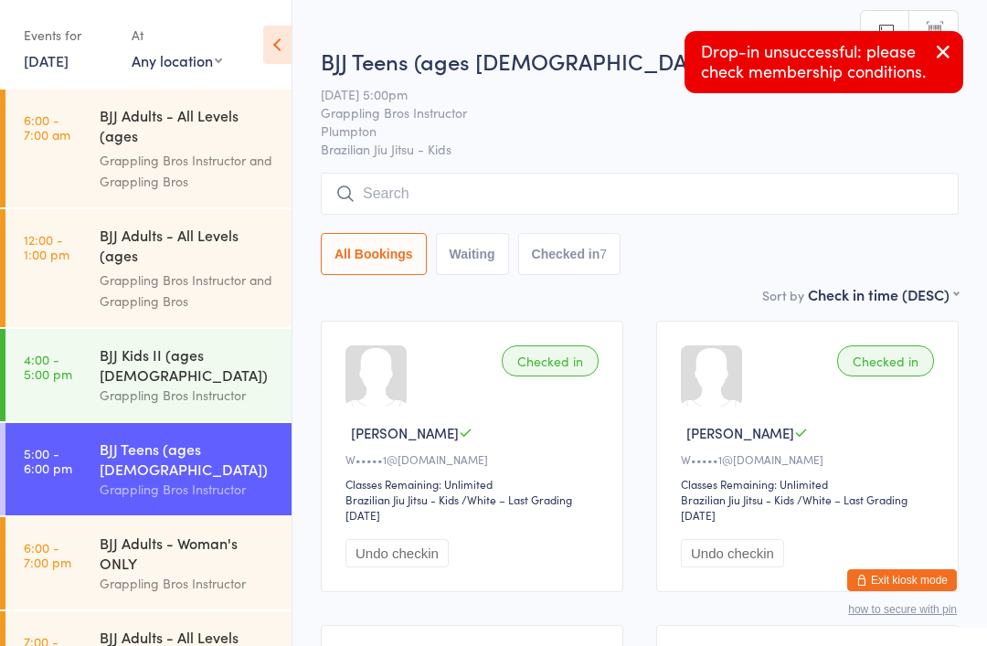
click at [716, 198] on input "search" at bounding box center [640, 194] width 638 height 42
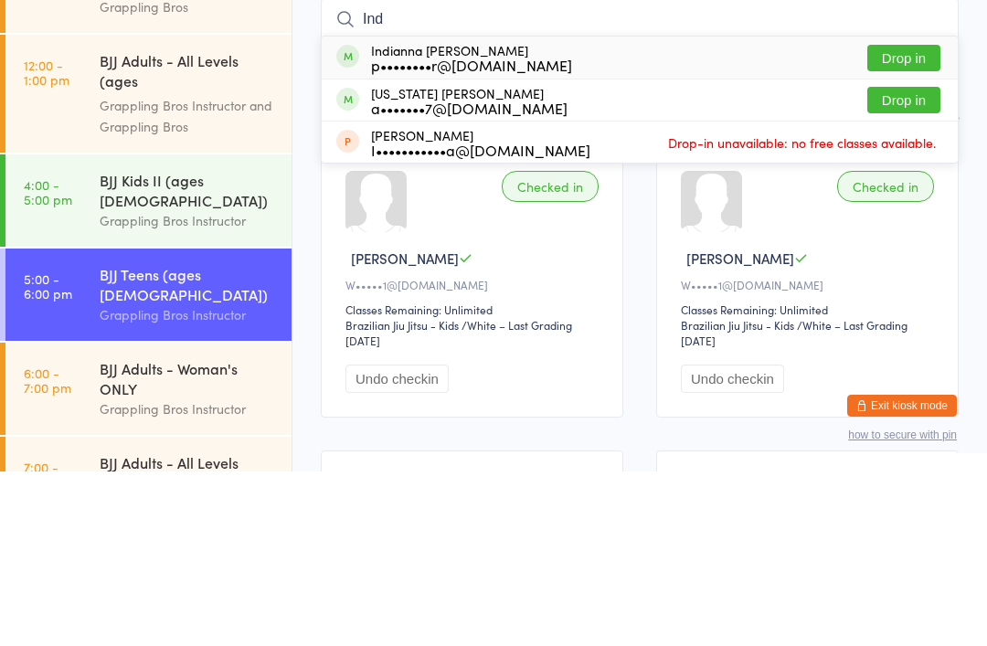
type input "Ind"
click at [774, 211] on div "Indianna [PERSON_NAME] p••••••••r@[DOMAIN_NAME] Drop in" at bounding box center [640, 232] width 636 height 42
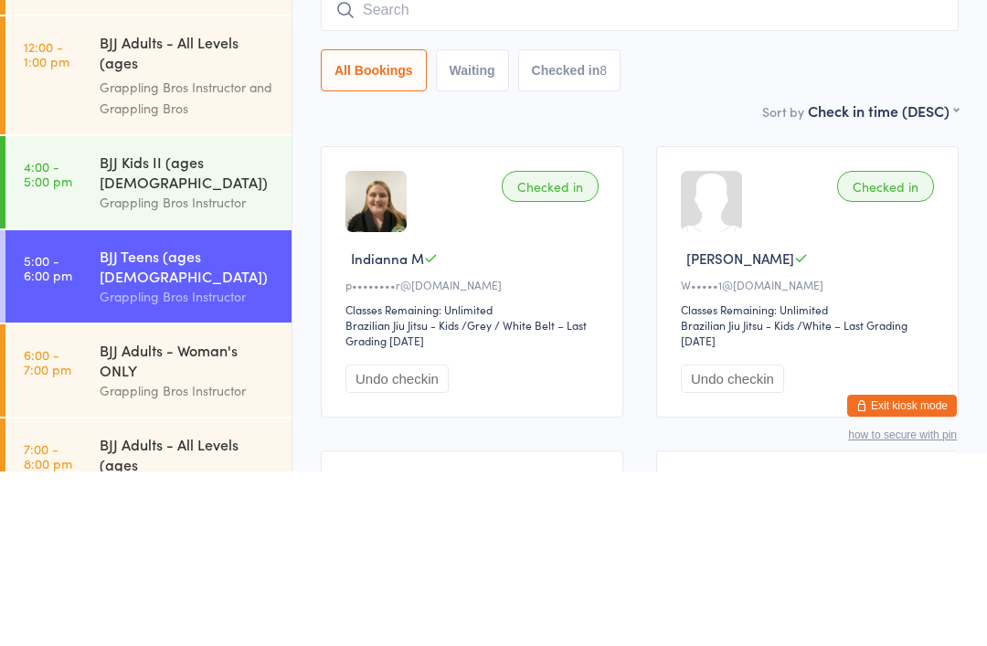
click at [769, 164] on input "search" at bounding box center [640, 185] width 638 height 42
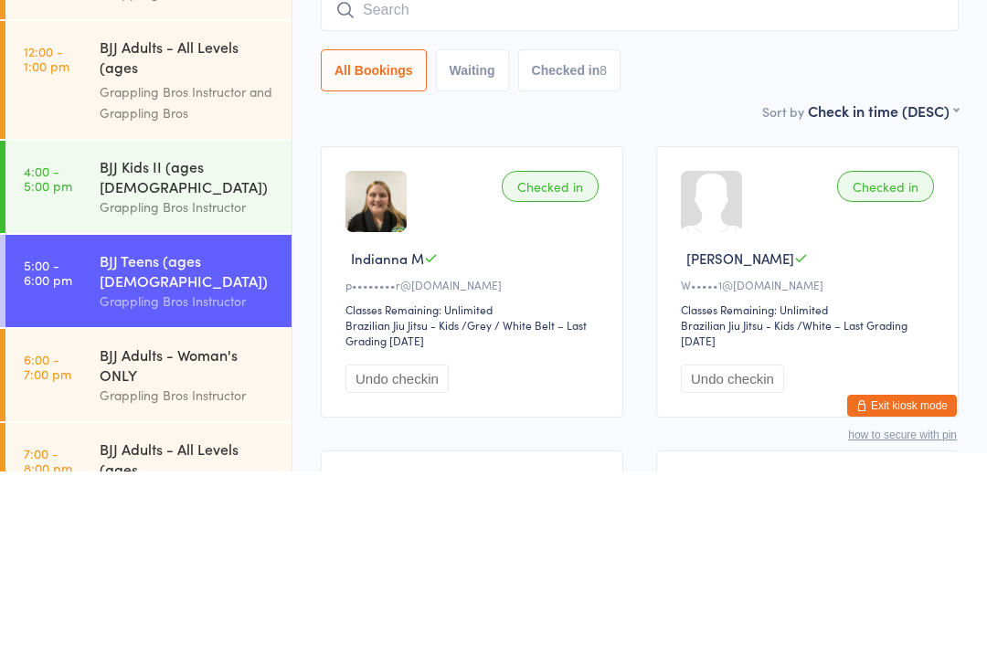
scroll to position [12, 0]
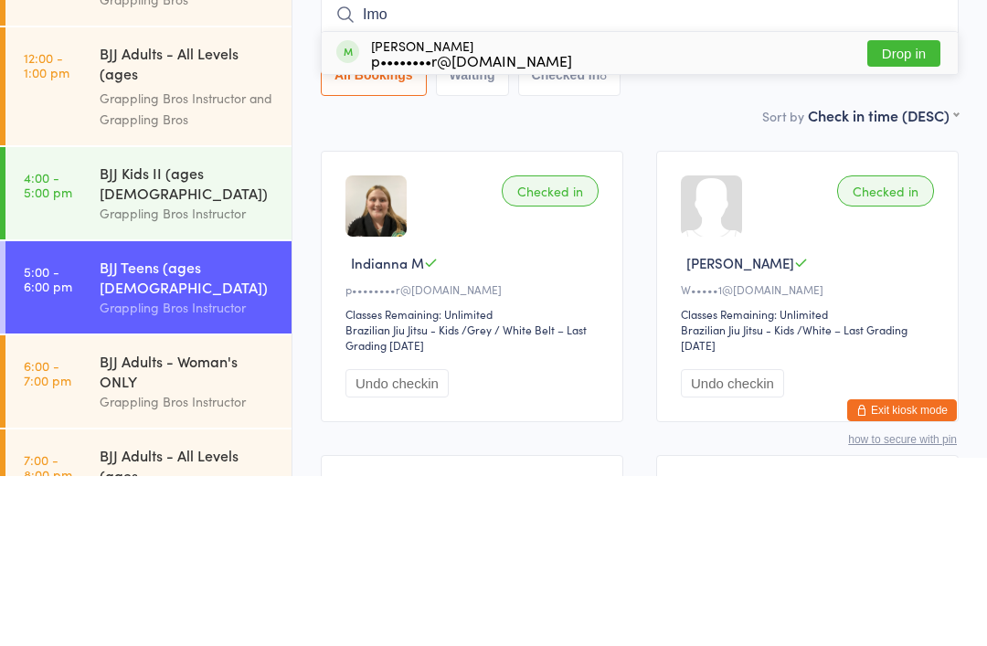
type input "Imo"
click at [663, 202] on div "[PERSON_NAME] p••••••••r@[DOMAIN_NAME] Drop in" at bounding box center [640, 223] width 636 height 42
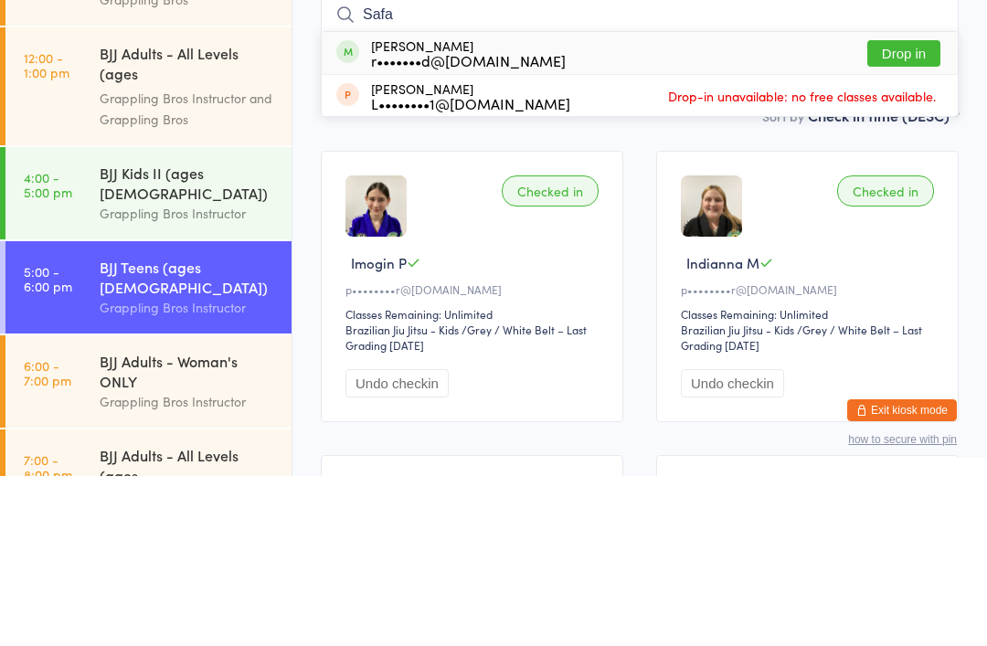
type input "Safa"
click at [907, 210] on button "Drop in" at bounding box center [903, 223] width 73 height 27
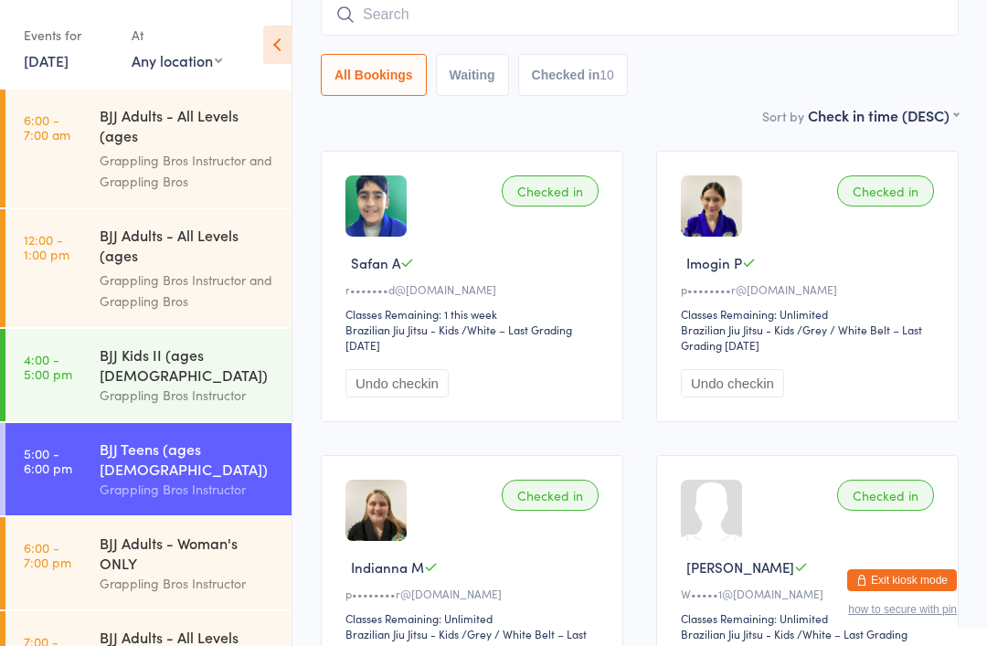
scroll to position [0, 0]
click at [64, 380] on time "4:00 - 5:00 pm" at bounding box center [48, 366] width 48 height 29
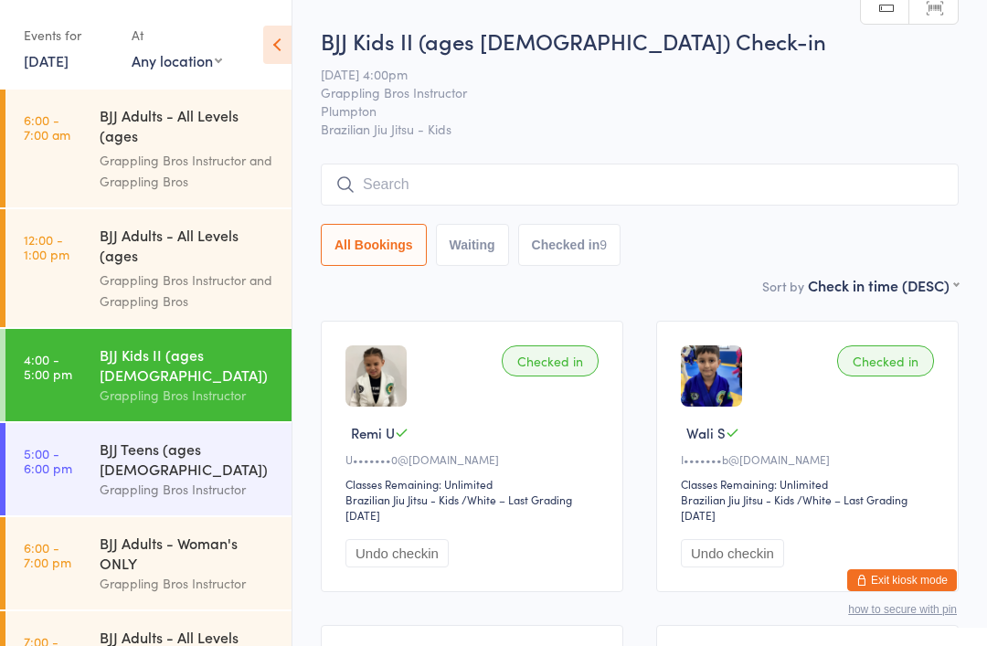
click at [230, 441] on div "BJJ Teens (ages [DEMOGRAPHIC_DATA])" at bounding box center [188, 459] width 176 height 40
